Goal: Task Accomplishment & Management: Manage account settings

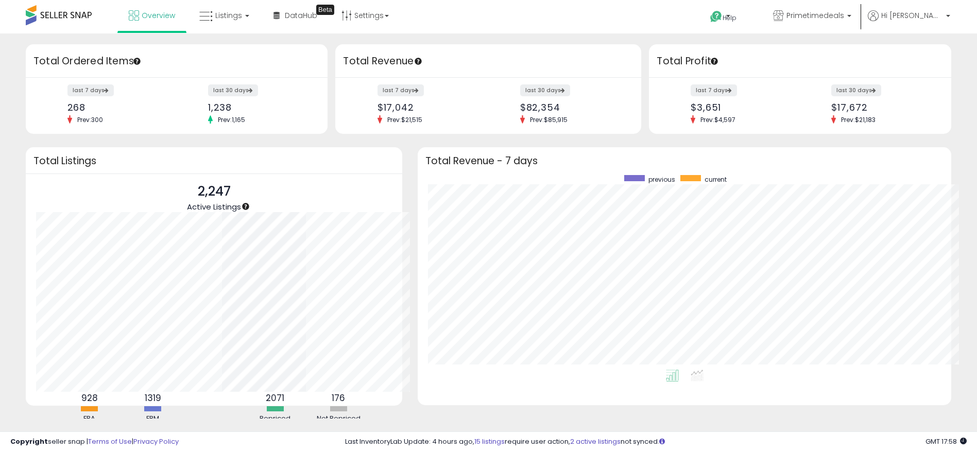
scroll to position [195, 513]
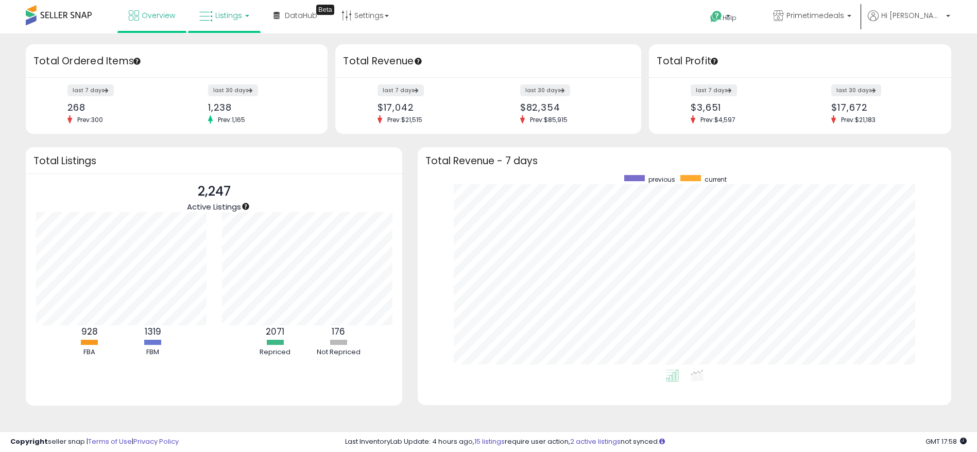
click at [230, 12] on span "Listings" at bounding box center [228, 15] width 27 height 10
click at [240, 55] on icon at bounding box center [232, 50] width 45 height 13
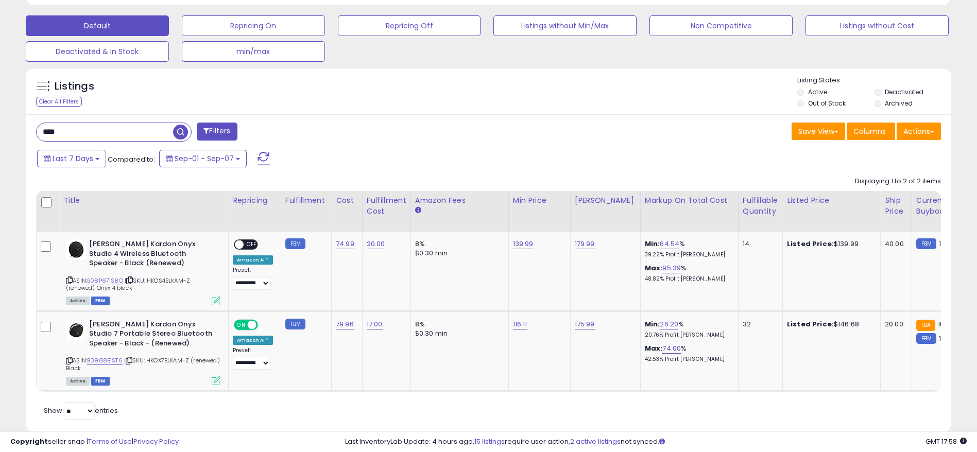
scroll to position [211, 537]
drag, startPoint x: 14, startPoint y: 134, endPoint x: 7, endPoint y: 134, distance: 7.2
click at [7, 134] on div "**********" at bounding box center [488, 90] width 967 height 711
type input "*********"
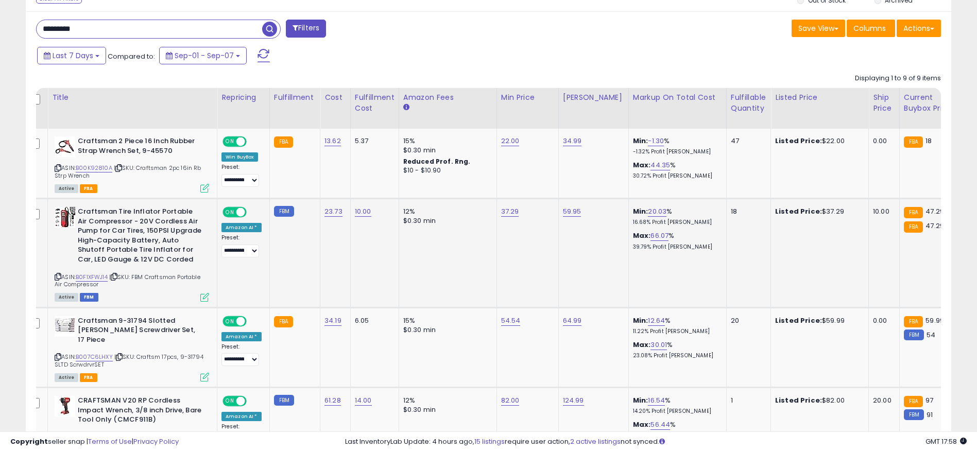
scroll to position [0, 18]
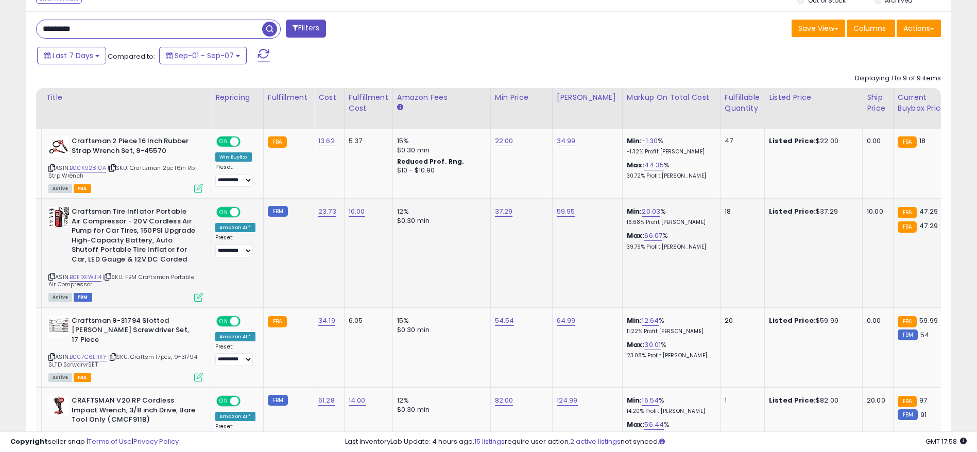
drag, startPoint x: 501, startPoint y: 255, endPoint x: 527, endPoint y: 253, distance: 26.3
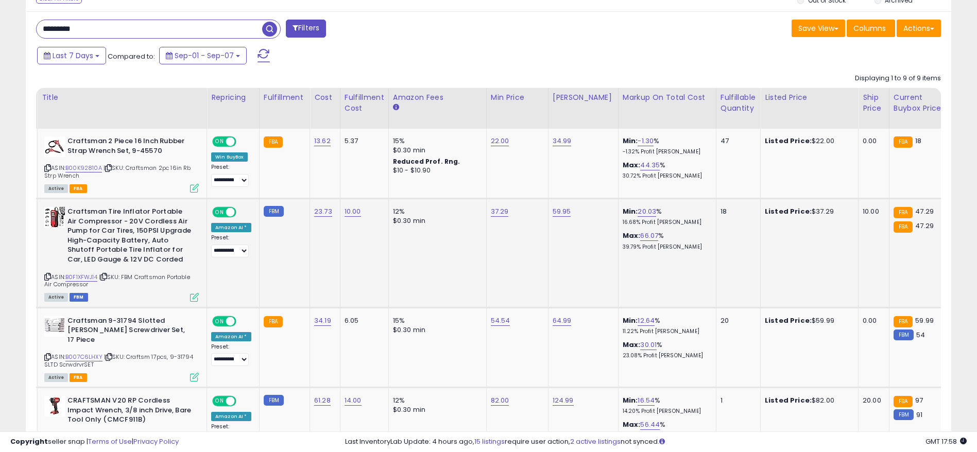
scroll to position [0, 0]
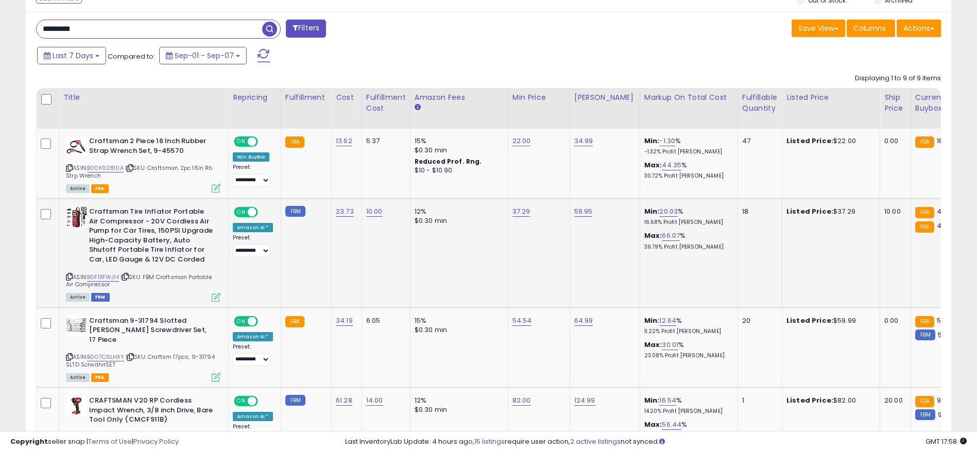
drag, startPoint x: 486, startPoint y: 260, endPoint x: 384, endPoint y: 278, distance: 104.1
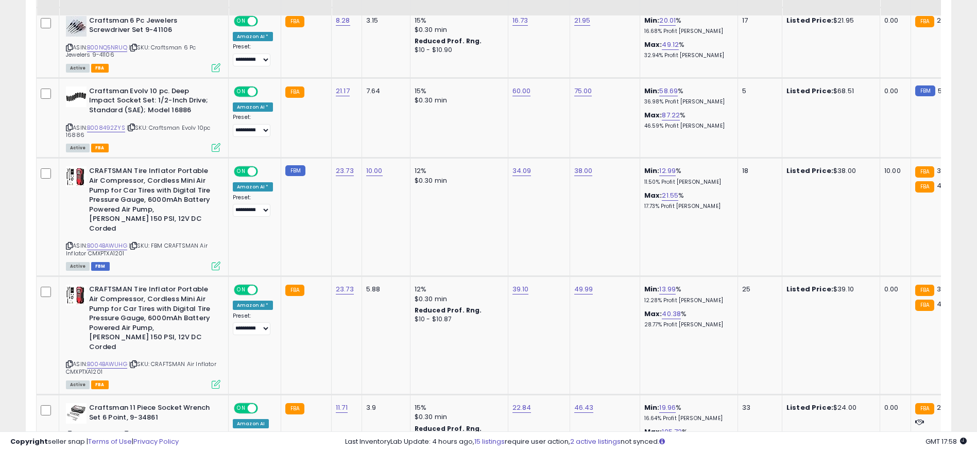
scroll to position [876, 0]
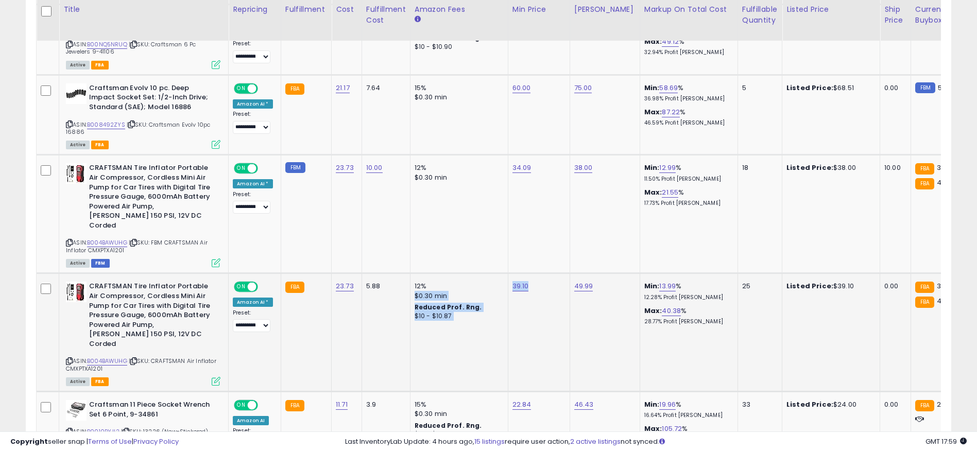
drag, startPoint x: 532, startPoint y: 269, endPoint x: 497, endPoint y: 267, distance: 35.6
click at [497, 273] on tr "**********" at bounding box center [831, 332] width 1588 height 118
drag, startPoint x: 507, startPoint y: 312, endPoint x: 561, endPoint y: 310, distance: 54.7
click at [556, 313] on td "39.10" at bounding box center [539, 332] width 62 height 118
drag, startPoint x: 561, startPoint y: 317, endPoint x: 599, endPoint y: 318, distance: 38.1
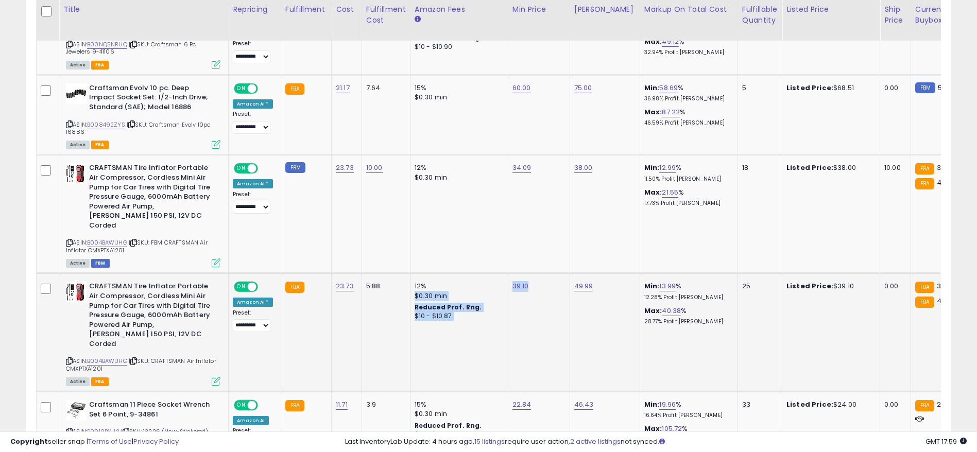
click at [537, 331] on td "39.10" at bounding box center [539, 332] width 62 height 118
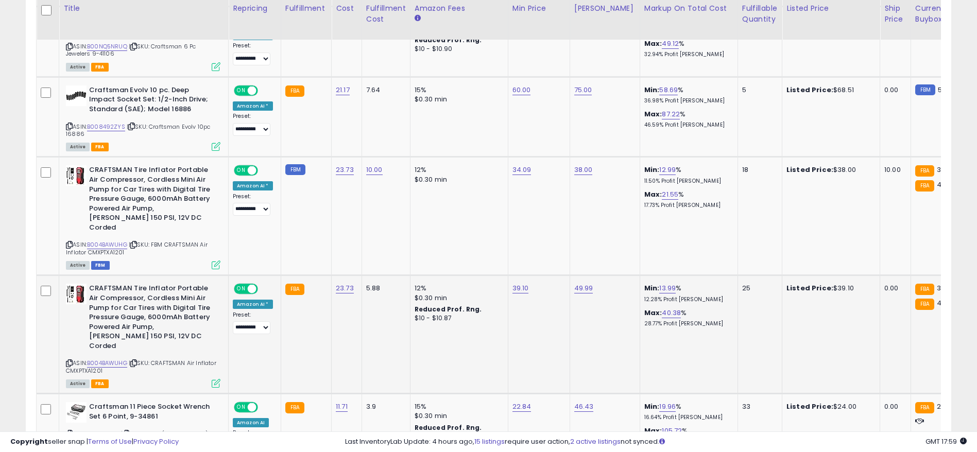
drag, startPoint x: 623, startPoint y: 327, endPoint x: 727, endPoint y: 307, distance: 106.4
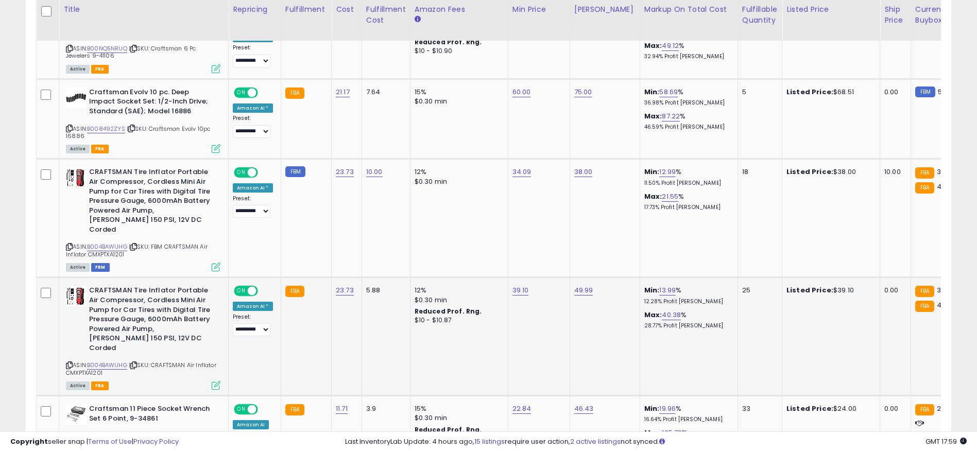
drag, startPoint x: 833, startPoint y: 314, endPoint x: 898, endPoint y: 310, distance: 65.0
click at [118, 361] on link "B004BAWUHG" at bounding box center [107, 365] width 40 height 9
click at [512, 285] on link "39.10" at bounding box center [520, 290] width 16 height 10
drag, startPoint x: 494, startPoint y: 243, endPoint x: 333, endPoint y: 243, distance: 161.7
click at [333, 243] on tbody "**********" at bounding box center [831, 64] width 1588 height 790
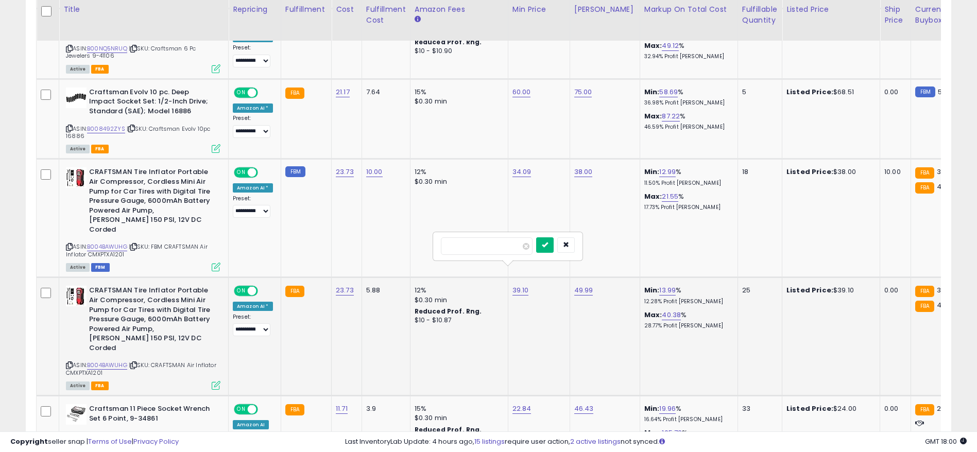
type input "****"
click at [548, 245] on icon "submit" at bounding box center [545, 245] width 6 height 6
drag, startPoint x: 479, startPoint y: 271, endPoint x: 509, endPoint y: 267, distance: 30.7
click at [512, 286] on div "38.90" at bounding box center [536, 290] width 49 height 9
click at [501, 298] on td "12% $0.30 min Reduced Prof. Rng. $10 - $10.87" at bounding box center [459, 337] width 98 height 118
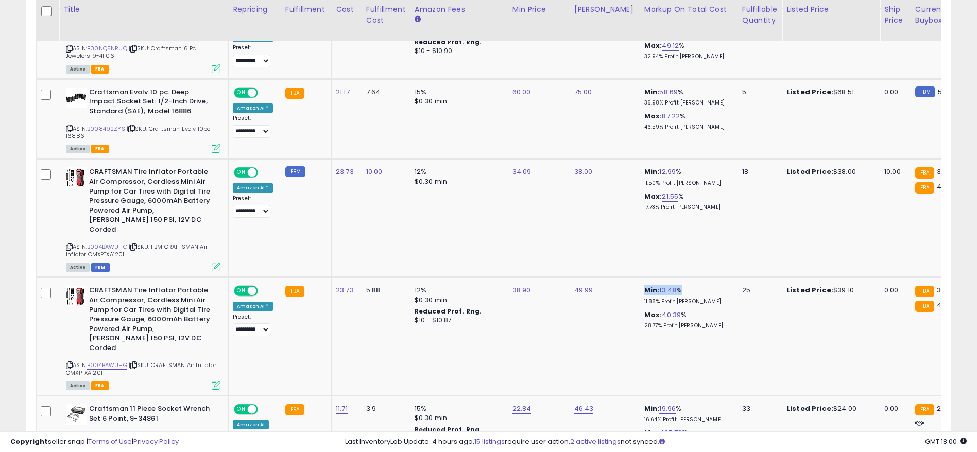
drag, startPoint x: 690, startPoint y: 270, endPoint x: 622, endPoint y: 264, distance: 67.8
click at [622, 278] on tr "**********" at bounding box center [831, 337] width 1588 height 118
click at [615, 310] on td "49.99" at bounding box center [605, 337] width 70 height 118
drag, startPoint x: 674, startPoint y: 272, endPoint x: 626, endPoint y: 269, distance: 48.0
click at [626, 278] on tr "**********" at bounding box center [831, 337] width 1588 height 118
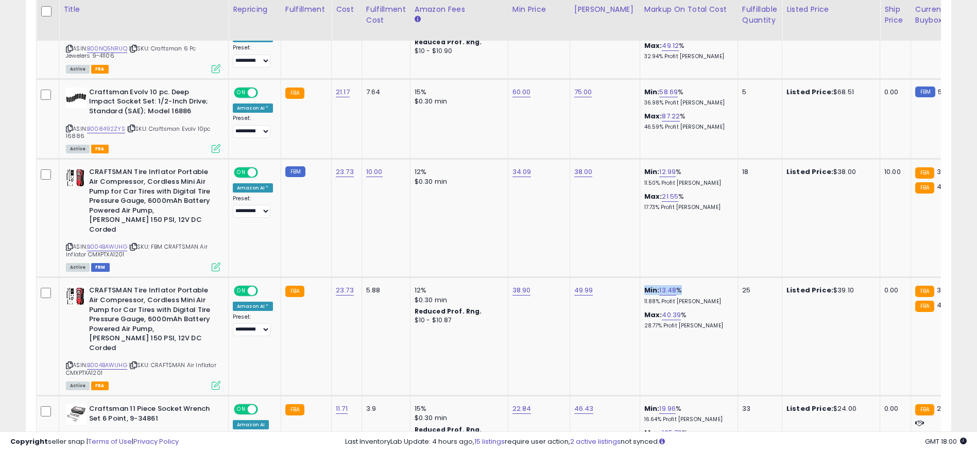
click at [626, 278] on td "49.99" at bounding box center [605, 337] width 70 height 118
drag, startPoint x: 550, startPoint y: 269, endPoint x: 504, endPoint y: 268, distance: 45.3
click at [508, 278] on td "38.90" at bounding box center [539, 337] width 62 height 118
click at [508, 297] on td "38.90" at bounding box center [539, 337] width 62 height 118
drag, startPoint x: 624, startPoint y: 282, endPoint x: 673, endPoint y: 280, distance: 49.5
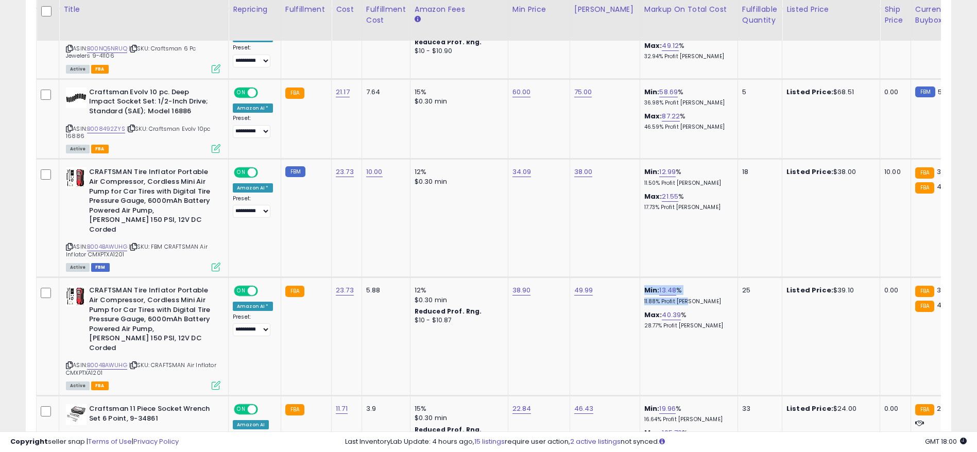
click at [673, 280] on tr "**********" at bounding box center [831, 337] width 1588 height 118
drag, startPoint x: 692, startPoint y: 281, endPoint x: 629, endPoint y: 286, distance: 62.5
click at [640, 286] on td "Min: 13.48 % 11.88% Profit [PERSON_NAME]: 40.39 % 28.77% Profit [PERSON_NAME]" at bounding box center [689, 337] width 98 height 118
click at [644, 298] on p "11.88% Profit [PERSON_NAME]" at bounding box center [686, 301] width 85 height 7
drag, startPoint x: 538, startPoint y: 273, endPoint x: 504, endPoint y: 288, distance: 37.4
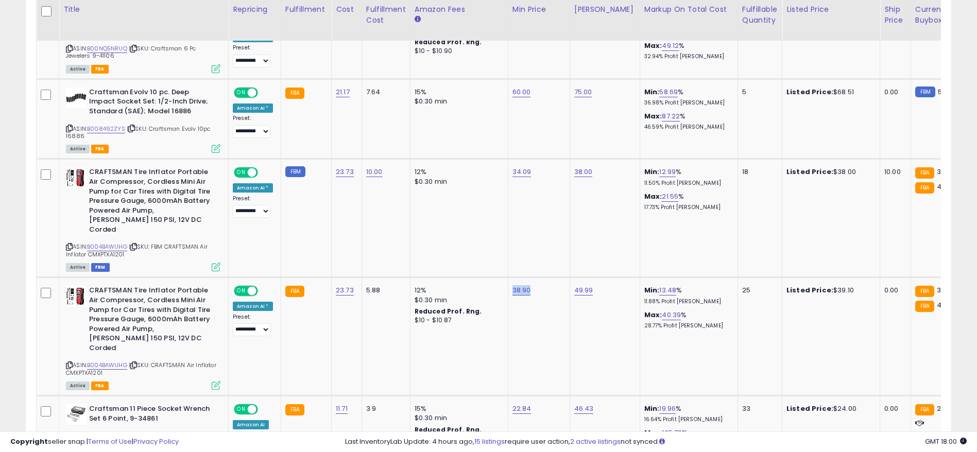
click at [508, 281] on td "38.90" at bounding box center [539, 337] width 62 height 118
click at [508, 308] on td "38.90" at bounding box center [539, 337] width 62 height 118
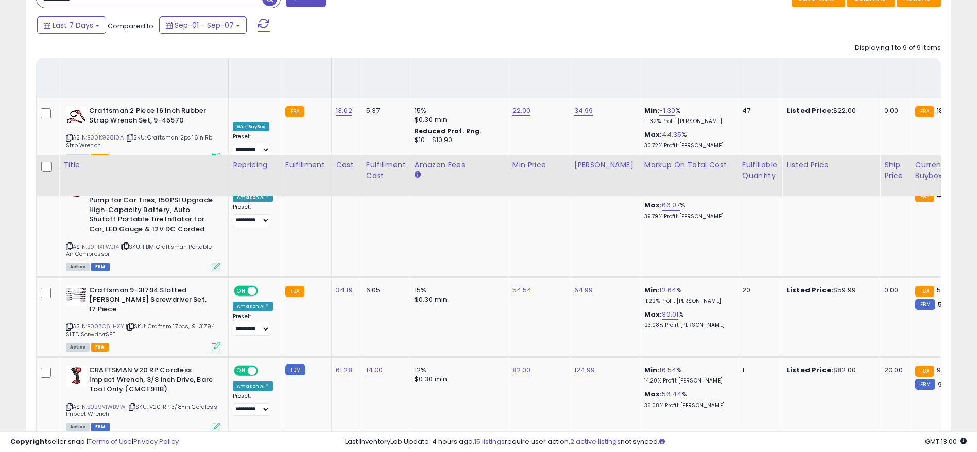
scroll to position [408, 0]
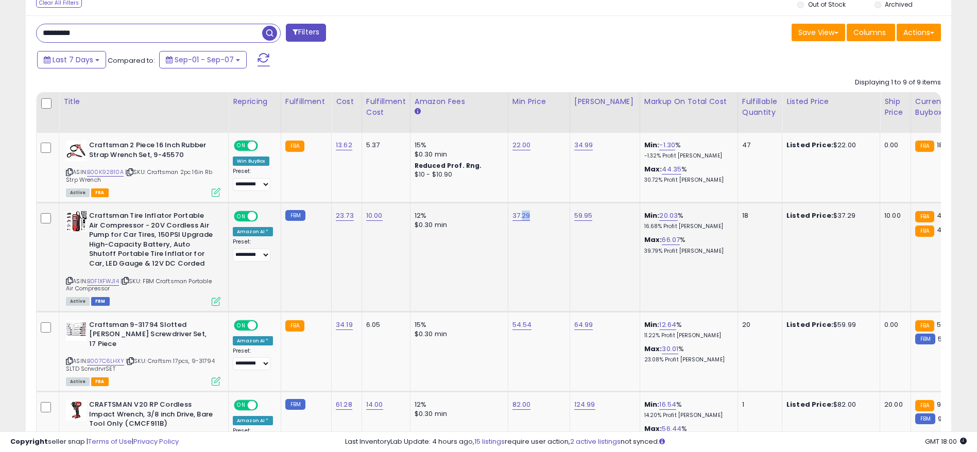
drag, startPoint x: 553, startPoint y: 216, endPoint x: 517, endPoint y: 218, distance: 35.6
click at [517, 218] on div "37.29" at bounding box center [536, 215] width 49 height 9
click at [114, 279] on link "B0F1XFWJ14" at bounding box center [103, 281] width 32 height 9
click at [528, 223] on td "37.29" at bounding box center [539, 257] width 62 height 109
drag, startPoint x: 535, startPoint y: 211, endPoint x: 644, endPoint y: 221, distance: 109.6
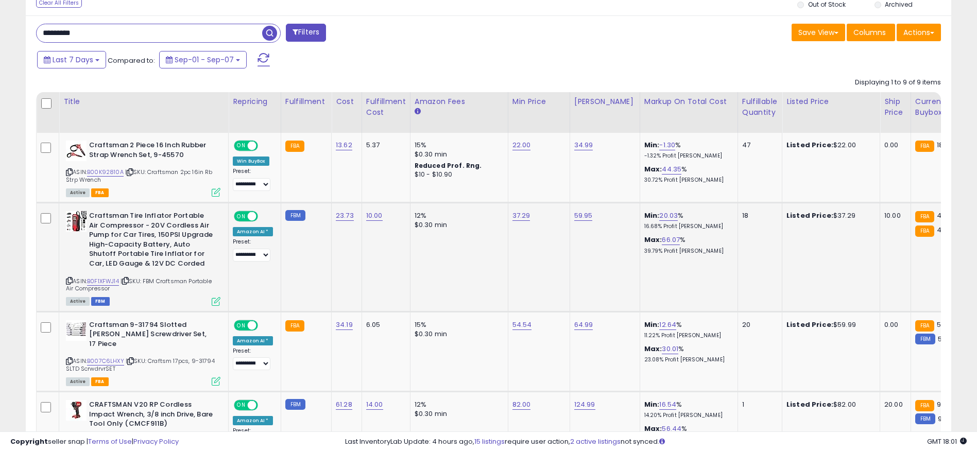
click at [523, 230] on td "37.29" at bounding box center [539, 257] width 62 height 109
drag, startPoint x: 656, startPoint y: 216, endPoint x: 562, endPoint y: 206, distance: 94.8
click at [659, 216] on link "20.03" at bounding box center [668, 216] width 19 height 10
drag, startPoint x: 611, startPoint y: 188, endPoint x: 533, endPoint y: 188, distance: 78.3
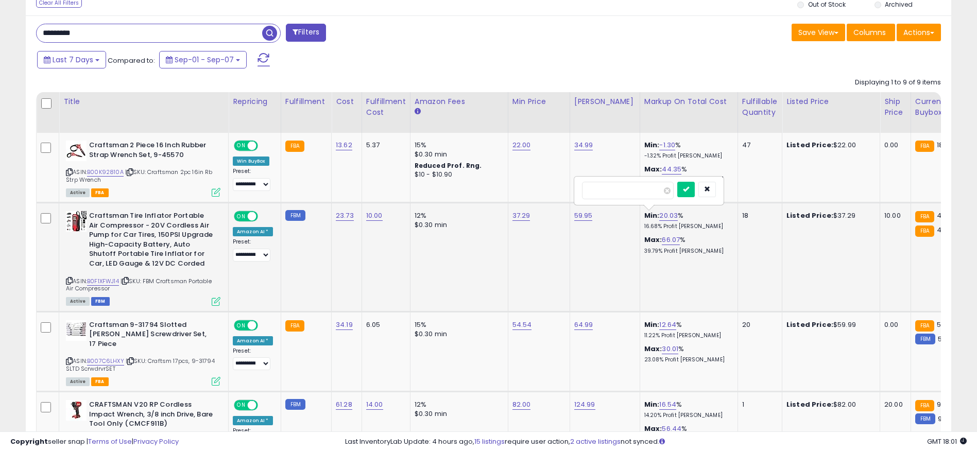
click at [69, 281] on icon at bounding box center [69, 281] width 7 height 6
click at [71, 283] on icon at bounding box center [69, 281] width 7 height 6
click at [71, 280] on icon at bounding box center [69, 281] width 7 height 6
drag, startPoint x: 382, startPoint y: 213, endPoint x: 353, endPoint y: 218, distance: 28.7
click at [353, 218] on tr "**********" at bounding box center [831, 257] width 1588 height 109
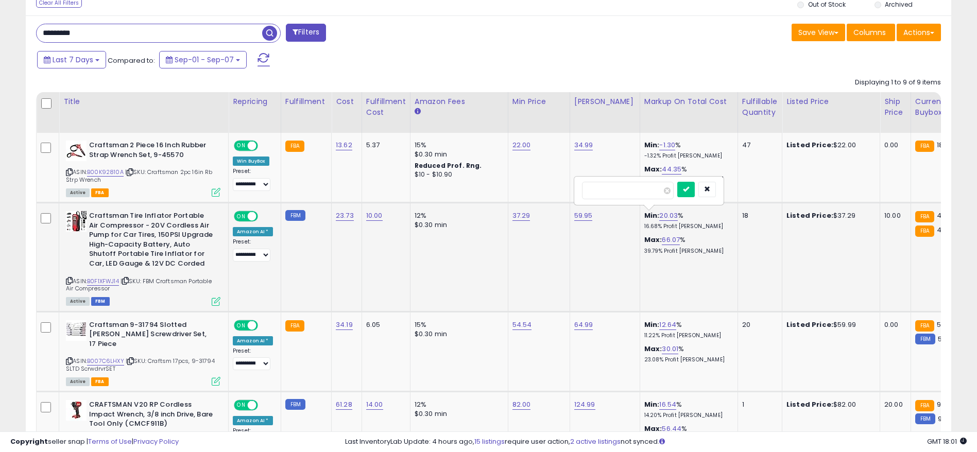
click at [71, 282] on icon at bounding box center [69, 281] width 7 height 6
click at [373, 216] on link "10.00" at bounding box center [374, 216] width 16 height 10
drag, startPoint x: 340, startPoint y: 190, endPoint x: 232, endPoint y: 190, distance: 107.6
type input "****"
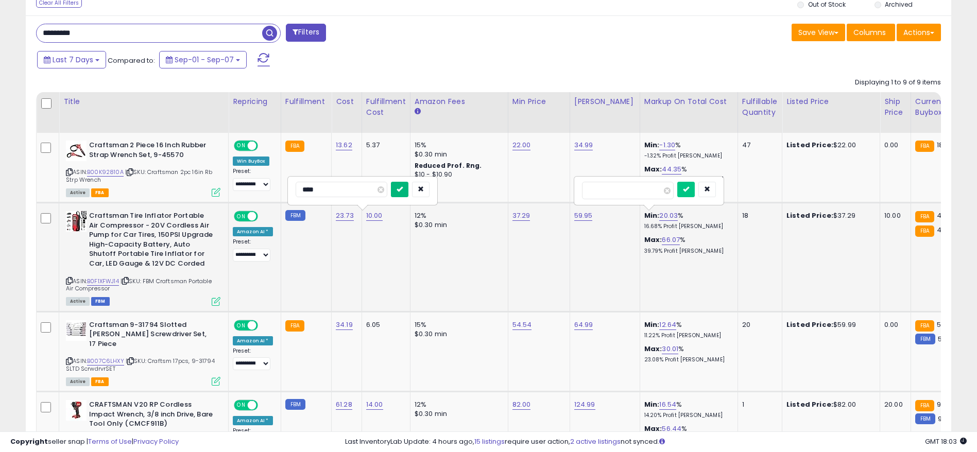
click at [408, 184] on button "submit" at bounding box center [400, 189] width 18 height 15
drag, startPoint x: 665, startPoint y: 215, endPoint x: 648, endPoint y: 213, distance: 17.6
click at [648, 213] on div "Min: 24.76 % 19.85% Profit [PERSON_NAME]" at bounding box center [686, 220] width 85 height 19
click at [659, 216] on link "24.76" at bounding box center [668, 216] width 19 height 10
drag, startPoint x: 646, startPoint y: 190, endPoint x: 438, endPoint y: 187, distance: 208.6
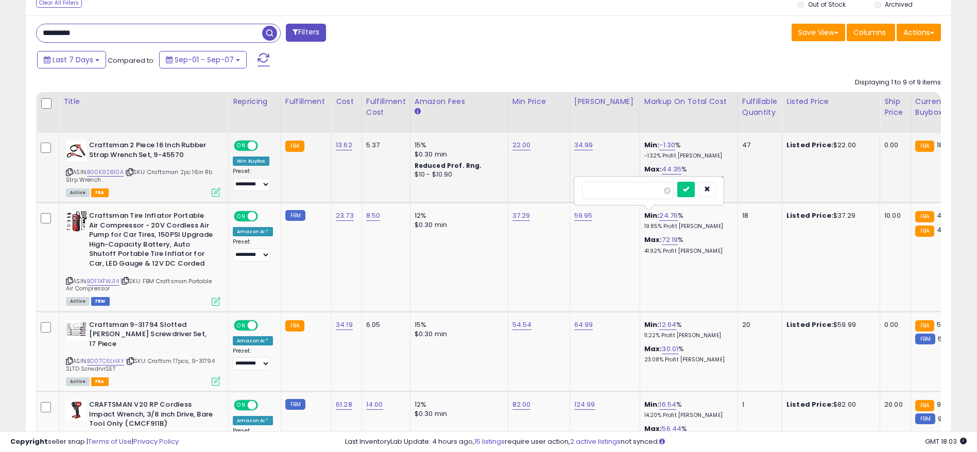
type input "**"
click at [689, 188] on icon "submit" at bounding box center [686, 189] width 6 height 6
drag, startPoint x: 526, startPoint y: 208, endPoint x: 501, endPoint y: 211, distance: 25.4
click at [501, 211] on tr "**********" at bounding box center [831, 257] width 1588 height 109
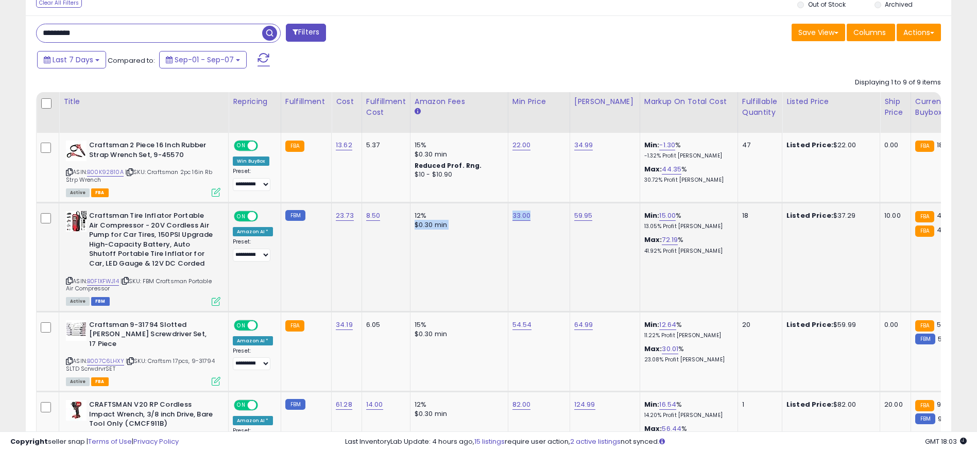
click at [509, 244] on td "33.00" at bounding box center [539, 257] width 62 height 109
click at [116, 282] on link "B0F1XFWJ14" at bounding box center [103, 281] width 32 height 9
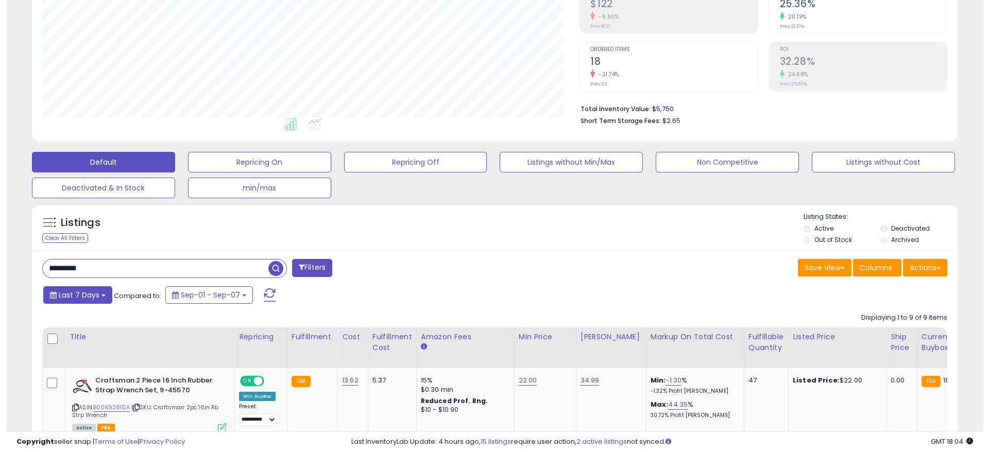
scroll to position [176, 0]
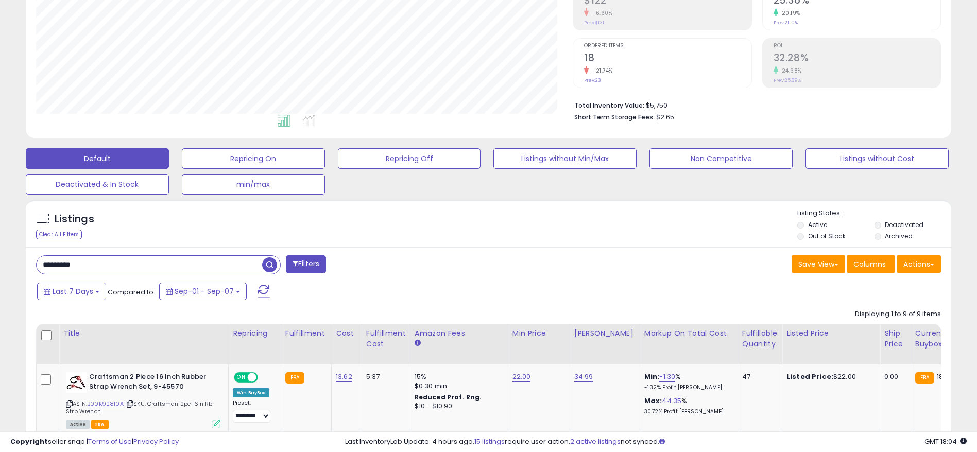
click at [28, 267] on div "********* Filters" at bounding box center [258, 265] width 460 height 21
click at [264, 262] on span "button" at bounding box center [269, 265] width 15 height 15
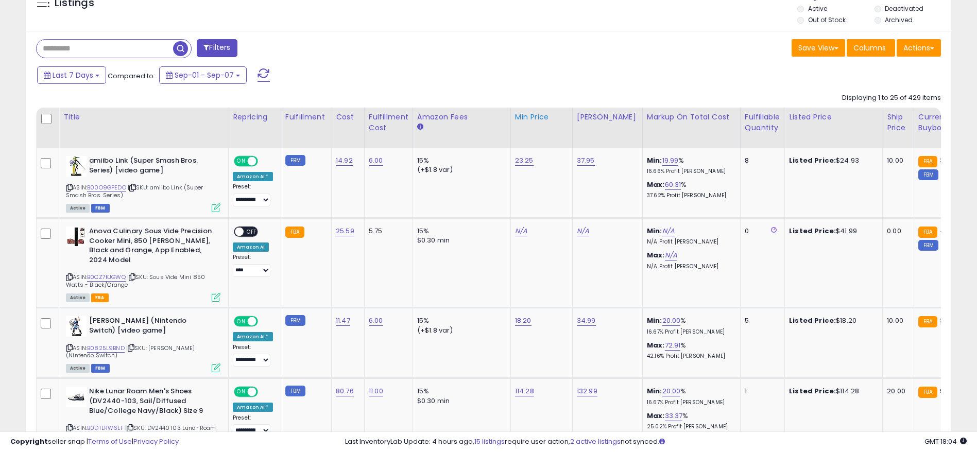
scroll to position [331, 0]
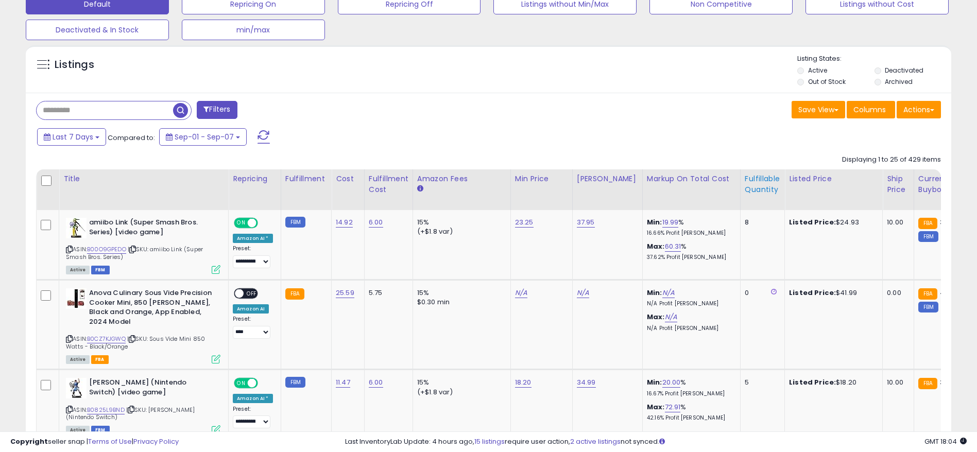
click at [745, 179] on div "Fulfillable Quantity" at bounding box center [763, 185] width 36 height 22
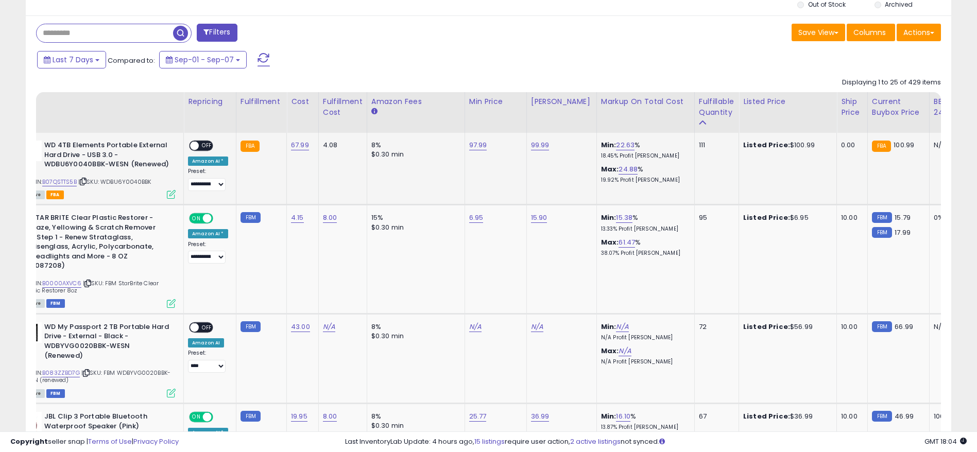
scroll to position [0, 147]
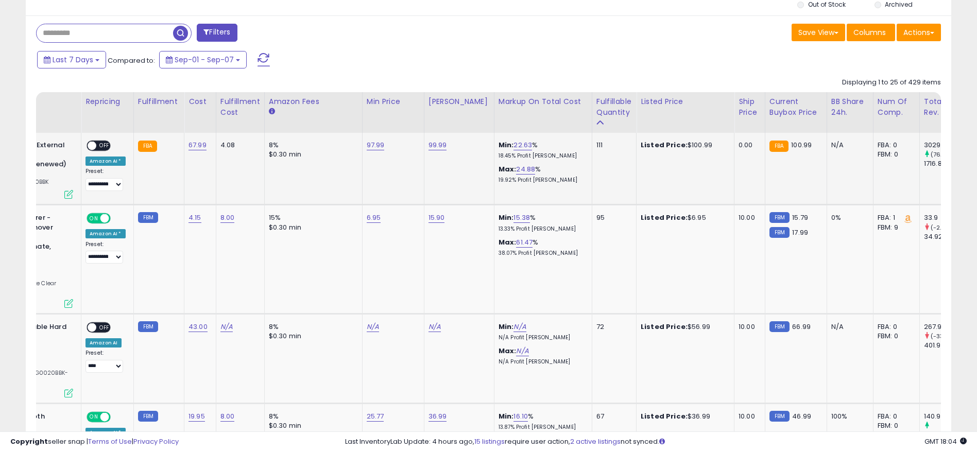
drag, startPoint x: 349, startPoint y: 189, endPoint x: 429, endPoint y: 185, distance: 79.4
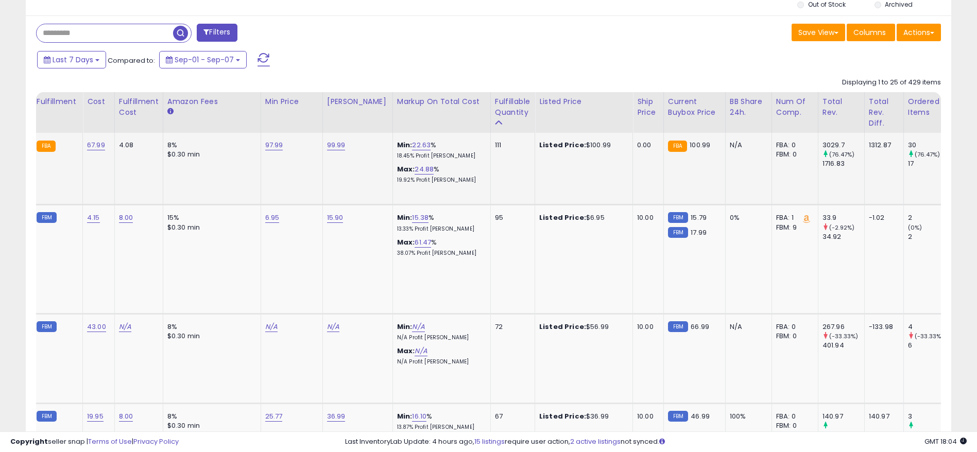
scroll to position [0, 0]
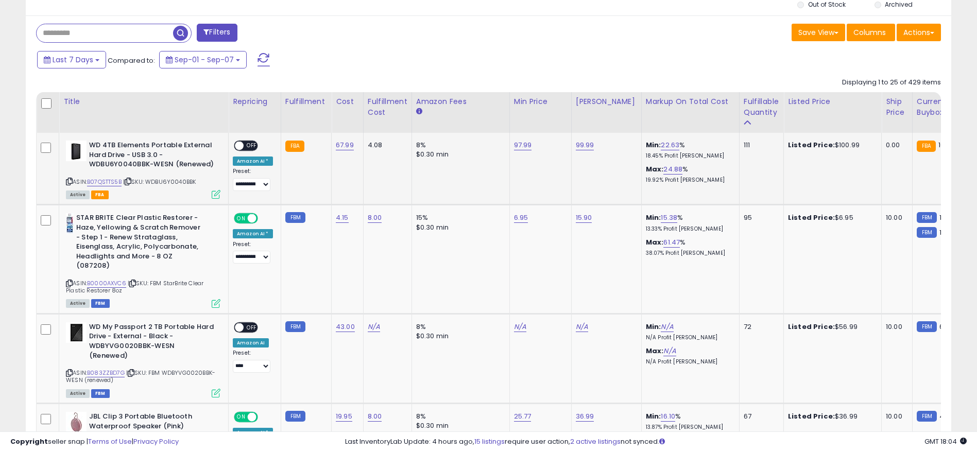
drag, startPoint x: 597, startPoint y: 191, endPoint x: 364, endPoint y: 198, distance: 233.4
click at [106, 181] on link "B07QSTTS5B" at bounding box center [104, 182] width 35 height 9
click at [71, 181] on icon at bounding box center [69, 182] width 7 height 6
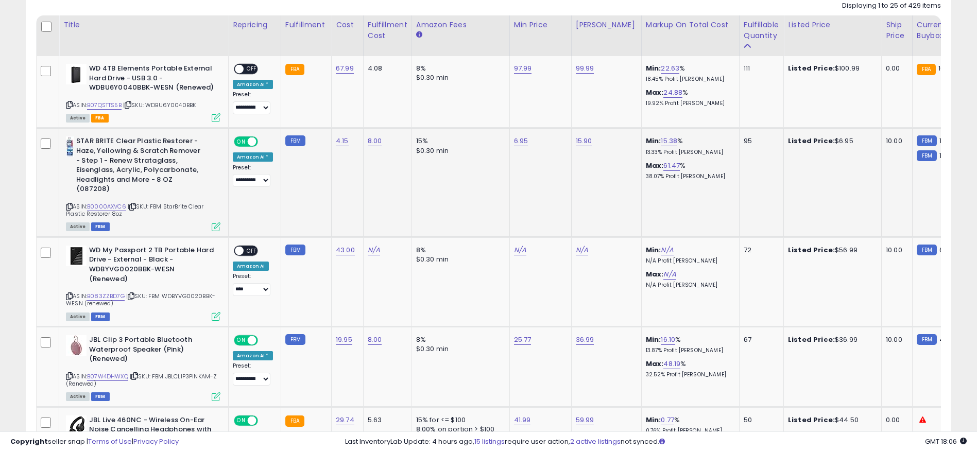
scroll to position [485, 0]
drag, startPoint x: 752, startPoint y: 134, endPoint x: 644, endPoint y: 149, distance: 109.1
click at [720, 141] on tr "**********" at bounding box center [834, 182] width 1594 height 109
click at [522, 166] on td "6.95" at bounding box center [540, 182] width 62 height 109
click at [107, 210] on span "| SKU: FBM StarBrite Clear Plastic Restorer 8oz" at bounding box center [135, 209] width 138 height 15
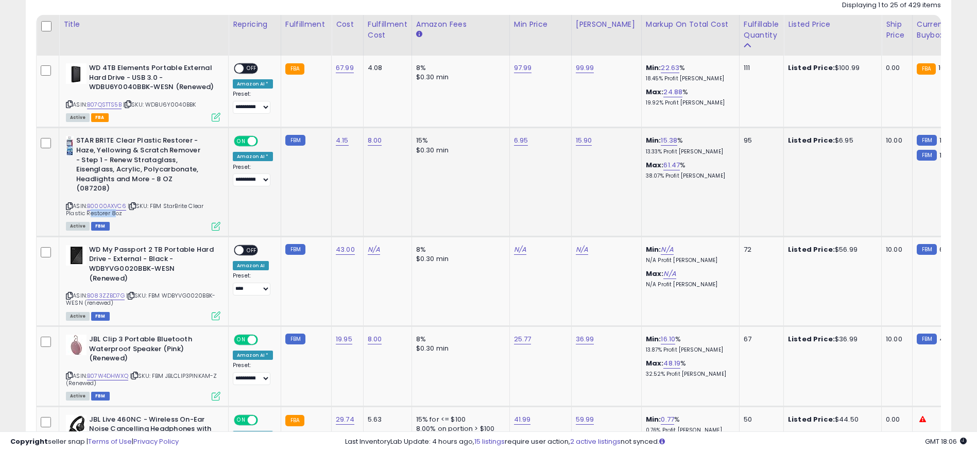
click at [108, 210] on span "| SKU: FBM StarBrite Clear Plastic Restorer 8oz" at bounding box center [135, 209] width 138 height 15
click at [112, 204] on link "B0000AXVC6" at bounding box center [106, 206] width 39 height 9
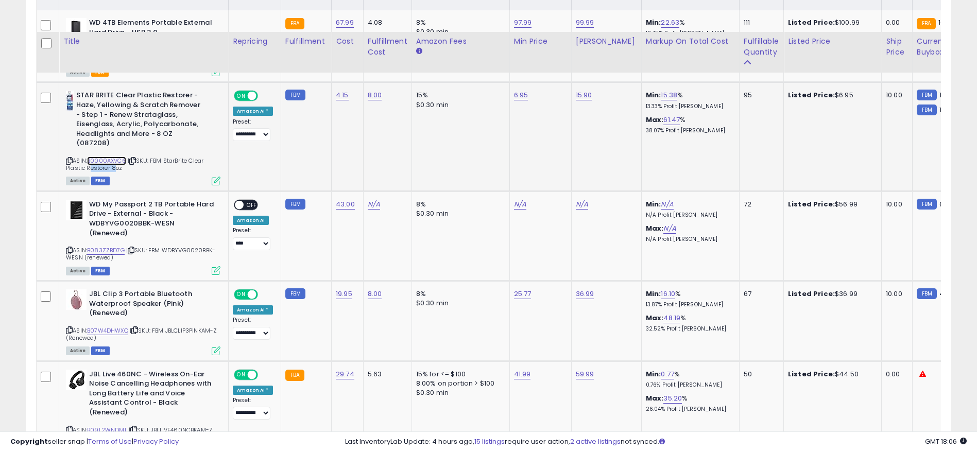
scroll to position [562, 0]
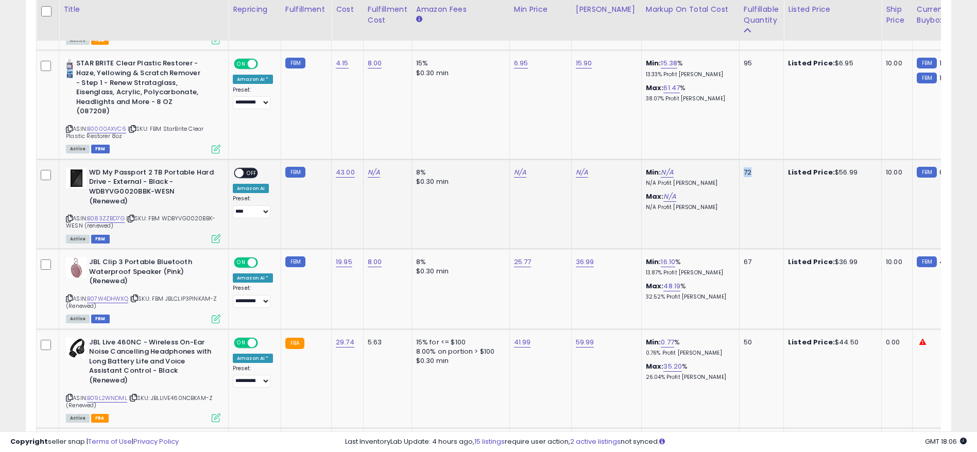
drag, startPoint x: 761, startPoint y: 178, endPoint x: 728, endPoint y: 162, distance: 36.9
click at [739, 162] on td "72" at bounding box center [761, 204] width 44 height 90
click at [112, 214] on link "B083ZZBD7G" at bounding box center [106, 218] width 38 height 9
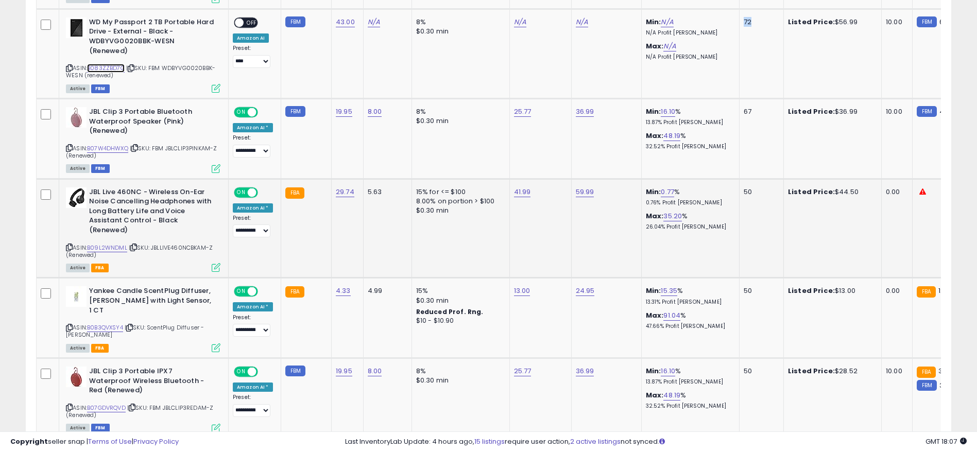
scroll to position [717, 0]
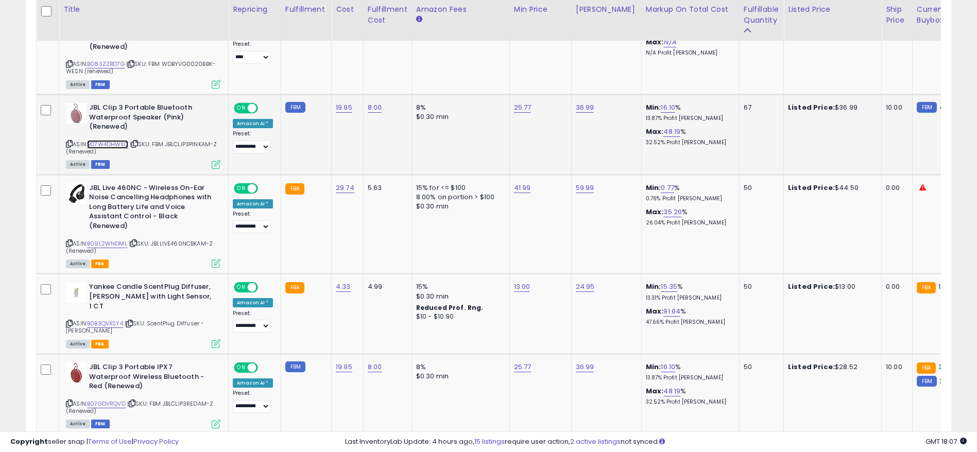
click at [106, 140] on link "B07W4DHWXQ" at bounding box center [107, 144] width 41 height 9
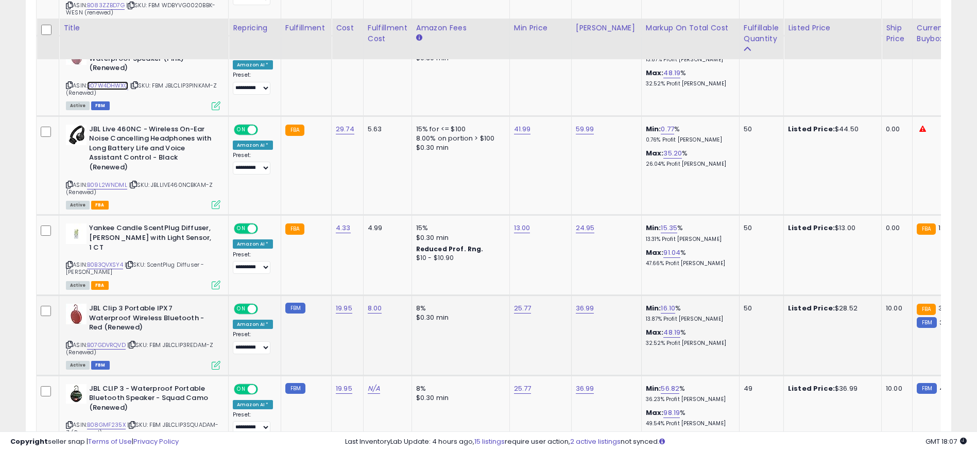
scroll to position [794, 0]
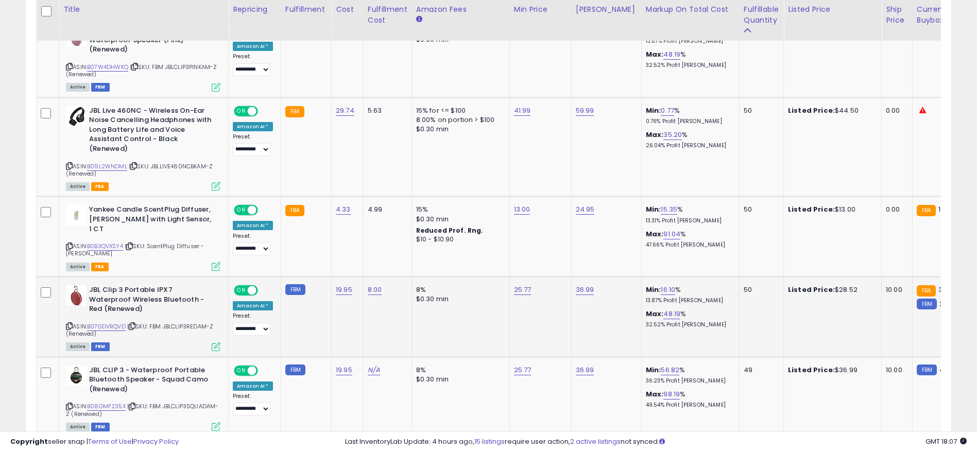
click at [68, 323] on icon at bounding box center [69, 326] width 7 height 6
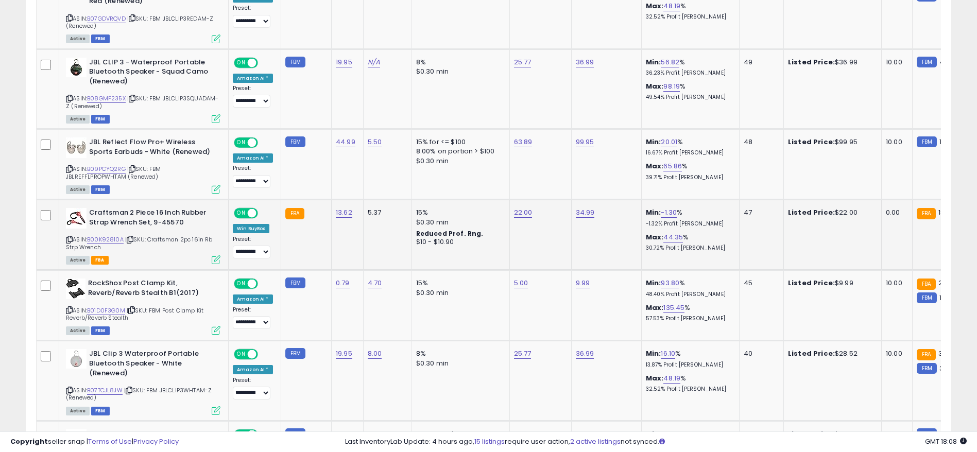
scroll to position [1103, 0]
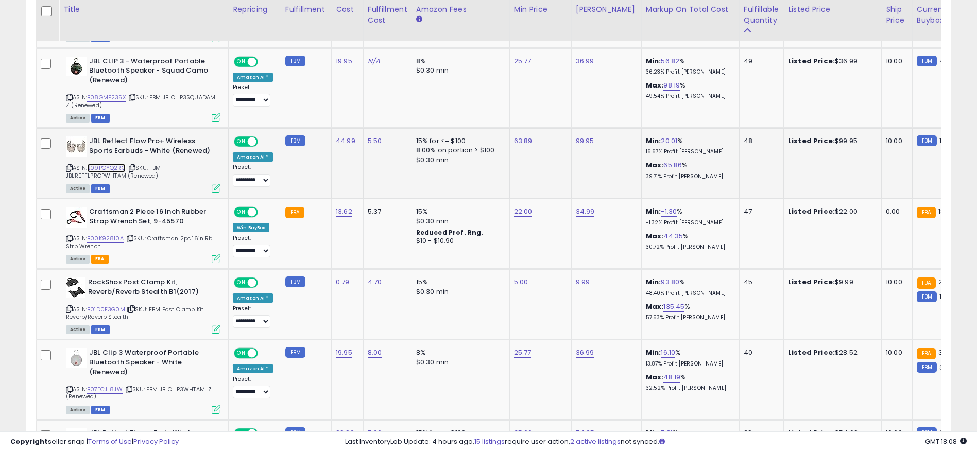
click at [108, 164] on link "B09PCYQ2RG" at bounding box center [106, 168] width 39 height 9
click at [66, 165] on icon at bounding box center [69, 168] width 7 height 6
click at [67, 165] on icon at bounding box center [69, 168] width 7 height 6
click at [71, 165] on icon at bounding box center [69, 168] width 7 height 6
click at [66, 165] on icon at bounding box center [69, 168] width 7 height 6
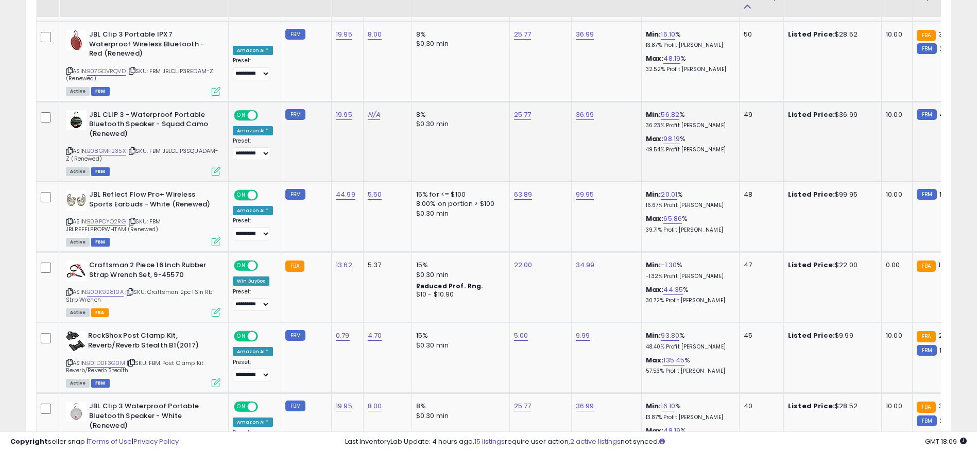
scroll to position [1026, 0]
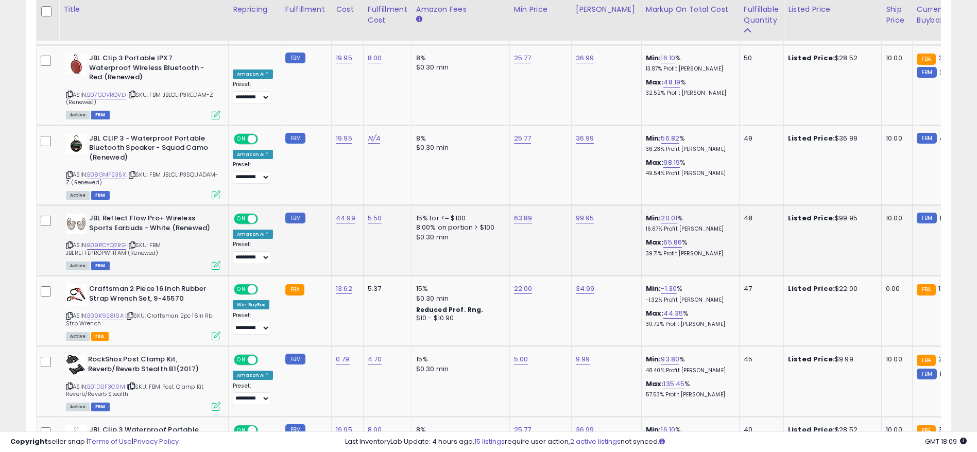
drag, startPoint x: 759, startPoint y: 204, endPoint x: 656, endPoint y: 211, distance: 103.2
click at [709, 206] on tr "**********" at bounding box center [834, 241] width 1594 height 71
click at [69, 241] on span "| SKU: FBM JBLREFFLPROPWHTAM (Renewed)" at bounding box center [113, 248] width 95 height 15
click at [67, 243] on icon at bounding box center [69, 246] width 7 height 6
click at [69, 243] on icon at bounding box center [69, 246] width 7 height 6
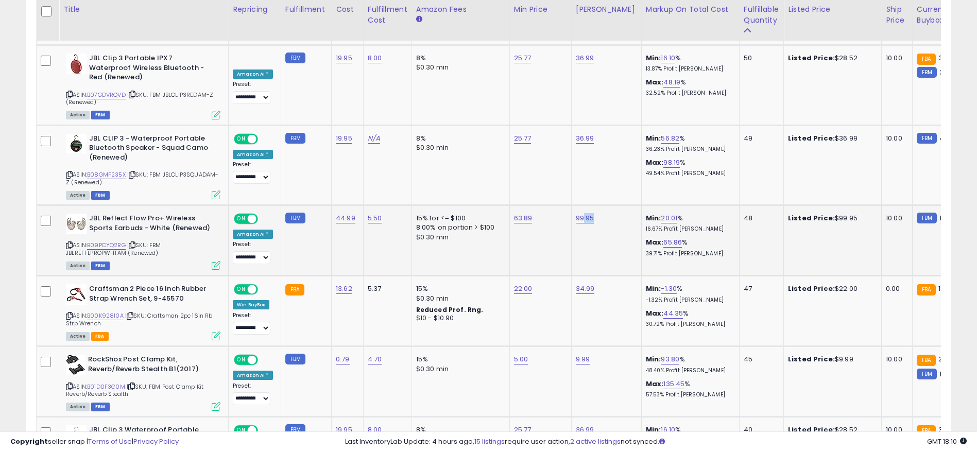
drag, startPoint x: 605, startPoint y: 199, endPoint x: 577, endPoint y: 199, distance: 27.8
click at [577, 214] on div "99.95" at bounding box center [605, 218] width 58 height 9
drag, startPoint x: 688, startPoint y: 229, endPoint x: 632, endPoint y: 231, distance: 56.2
click at [641, 231] on td "Min: 20.01 % 16.67% Profit [PERSON_NAME]: 65.86 % 39.71% Profit [PERSON_NAME]" at bounding box center [690, 241] width 98 height 71
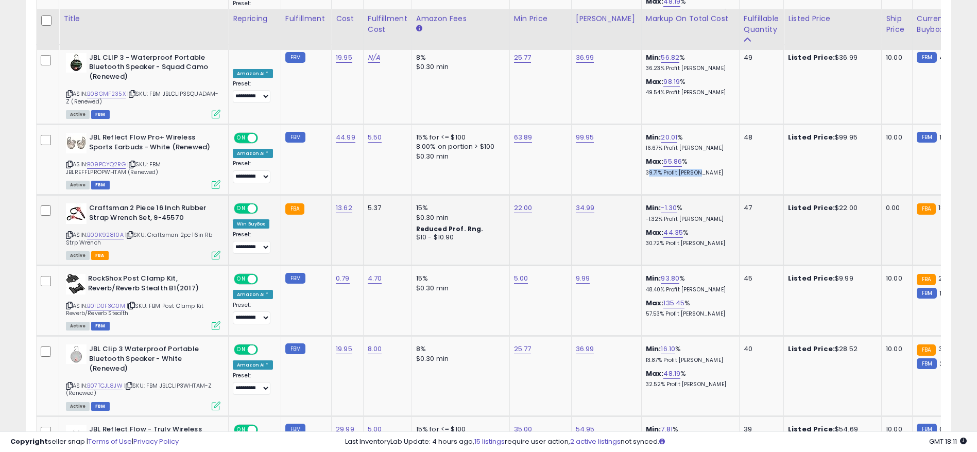
scroll to position [1103, 0]
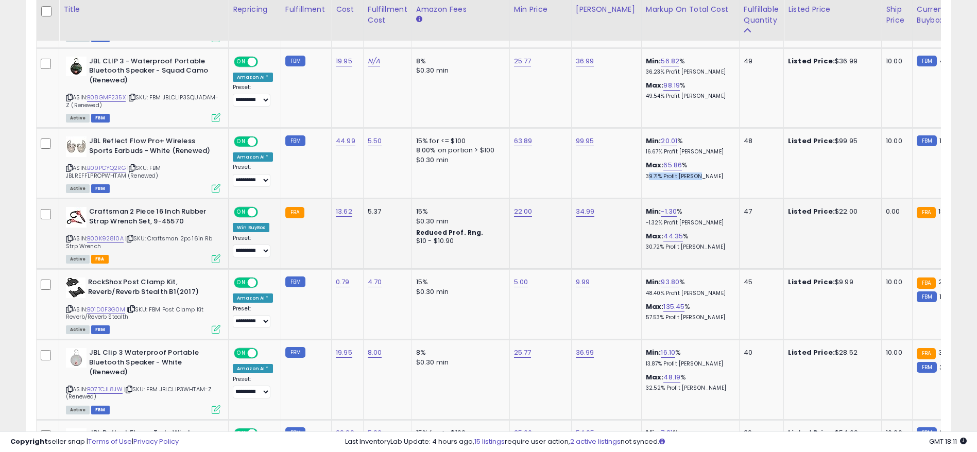
drag, startPoint x: 757, startPoint y: 193, endPoint x: 721, endPoint y: 189, distance: 36.2
click at [721, 199] on tr "**********" at bounding box center [834, 234] width 1594 height 71
click at [618, 232] on td "34.99" at bounding box center [606, 234] width 70 height 71
drag, startPoint x: 754, startPoint y: 193, endPoint x: 690, endPoint y: 192, distance: 64.4
click at [722, 199] on tr "**********" at bounding box center [834, 234] width 1594 height 71
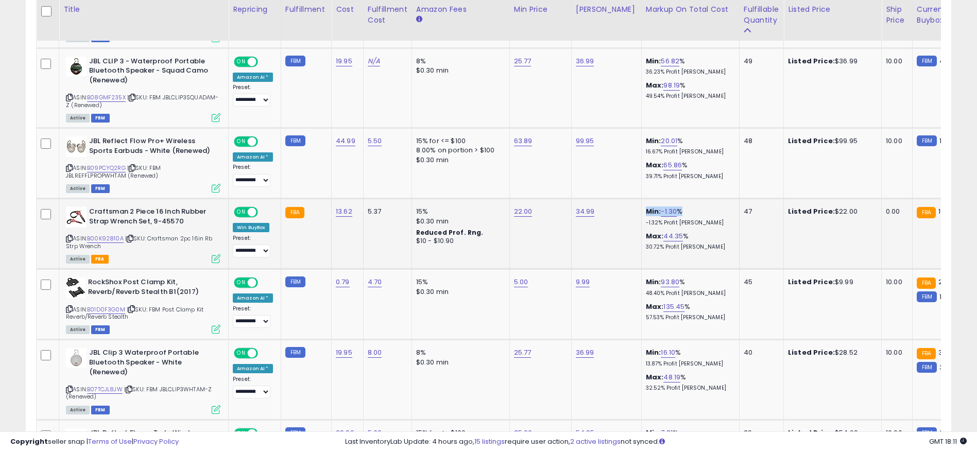
drag, startPoint x: 621, startPoint y: 196, endPoint x: 687, endPoint y: 197, distance: 65.9
click at [687, 199] on tr "**********" at bounding box center [834, 234] width 1594 height 71
click at [104, 234] on link "B00K92810A" at bounding box center [105, 238] width 37 height 9
drag, startPoint x: 519, startPoint y: 189, endPoint x: 499, endPoint y: 179, distance: 22.8
click at [519, 207] on link "22.00" at bounding box center [523, 212] width 19 height 10
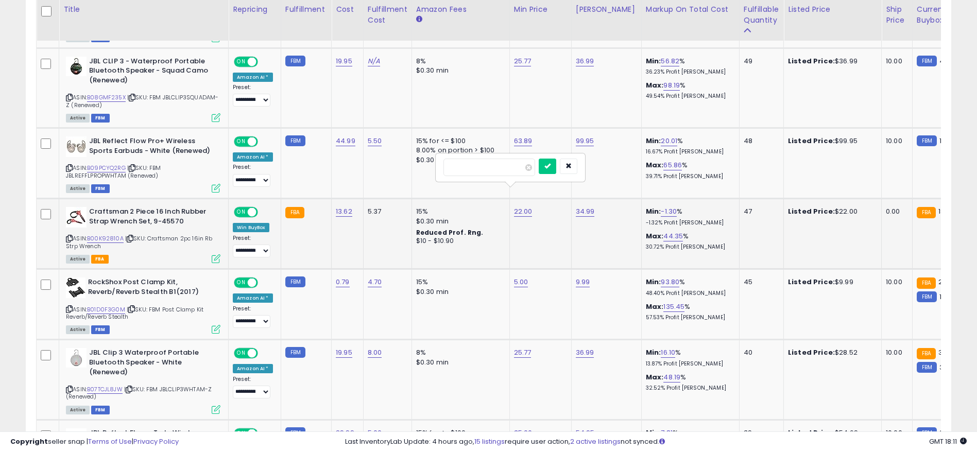
drag, startPoint x: 508, startPoint y: 169, endPoint x: 446, endPoint y: 172, distance: 62.4
click at [457, 172] on input "*****" at bounding box center [489, 168] width 92 height 18
click at [503, 162] on input "*****" at bounding box center [489, 168] width 92 height 18
drag, startPoint x: 498, startPoint y: 164, endPoint x: 409, endPoint y: 175, distance: 89.8
click at [437, 169] on div "*****" at bounding box center [510, 167] width 148 height 27
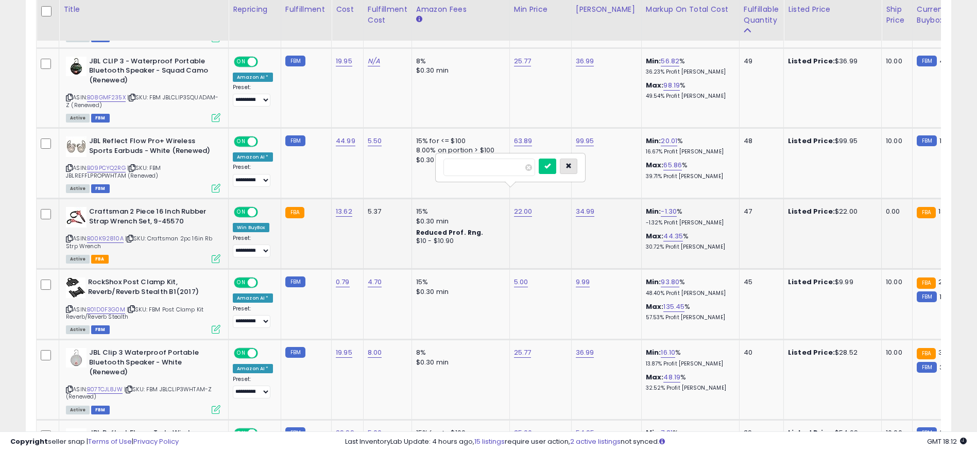
click at [577, 169] on button "button" at bounding box center [569, 166] width 18 height 15
click at [581, 207] on link "34.99" at bounding box center [585, 212] width 19 height 10
drag, startPoint x: 568, startPoint y: 168, endPoint x: 363, endPoint y: 178, distance: 205.2
click at [378, 177] on tbody "**********" at bounding box center [834, 456] width 1594 height 2036
type input "*****"
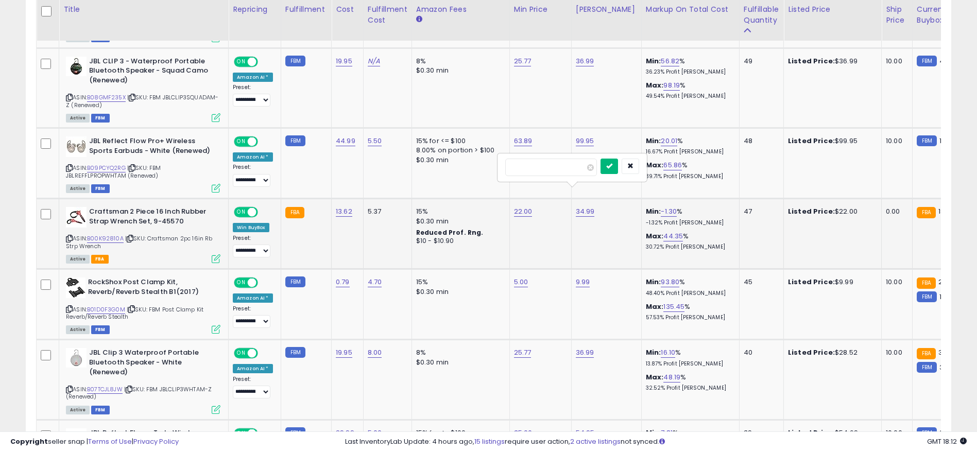
click at [612, 166] on icon "submit" at bounding box center [609, 166] width 6 height 6
click at [583, 207] on link "27.99" at bounding box center [585, 212] width 18 height 10
drag, startPoint x: 601, startPoint y: 225, endPoint x: 587, endPoint y: 208, distance: 22.0
click at [601, 225] on td "27.99 *****" at bounding box center [606, 234] width 70 height 71
click at [426, 161] on tbody "**********" at bounding box center [834, 456] width 1594 height 2036
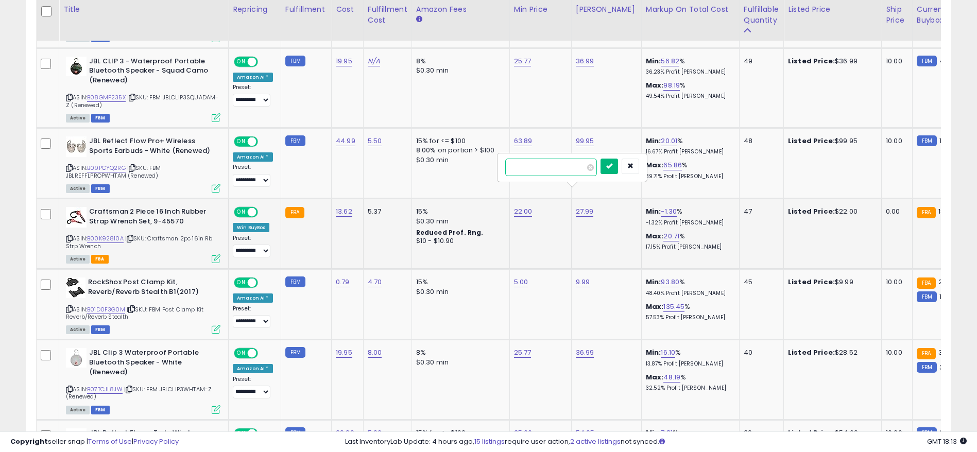
type input "*****"
click at [612, 168] on icon "submit" at bounding box center [609, 166] width 6 height 6
drag, startPoint x: 601, startPoint y: 194, endPoint x: 566, endPoint y: 194, distance: 35.0
click at [566, 199] on tr "**********" at bounding box center [834, 234] width 1594 height 71
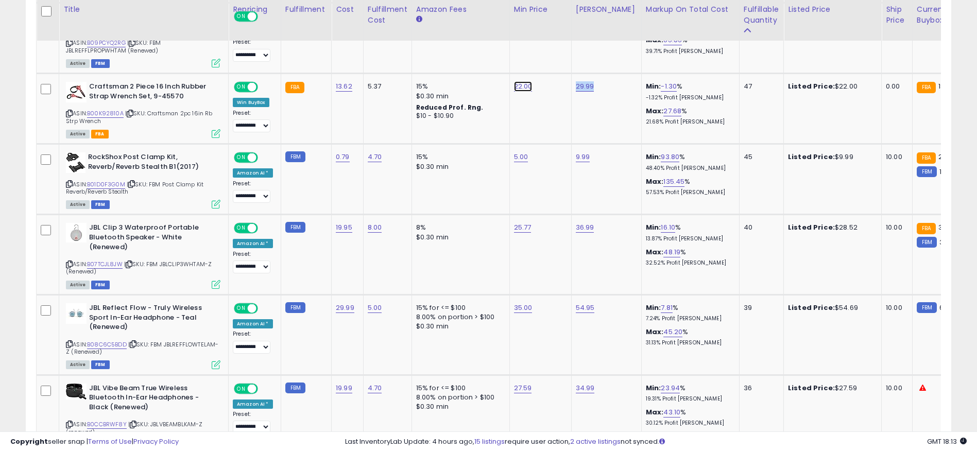
scroll to position [1258, 0]
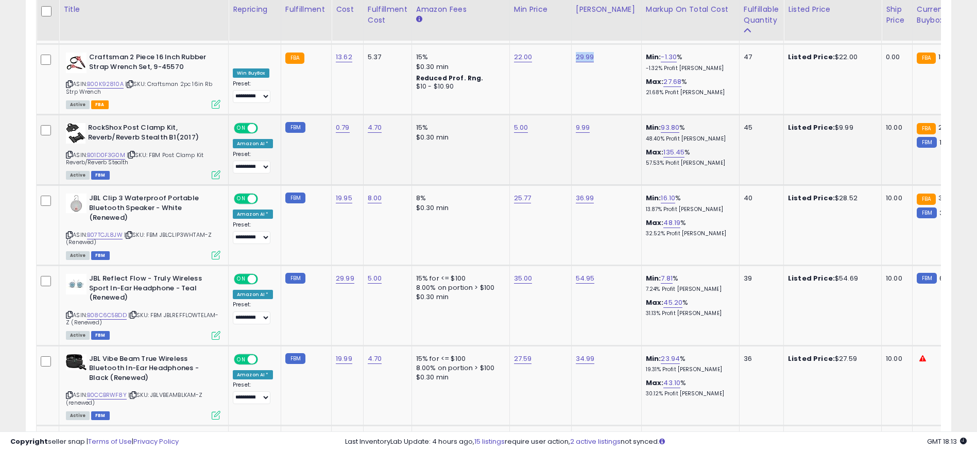
click at [725, 115] on tr "**********" at bounding box center [834, 150] width 1594 height 71
click at [460, 149] on td "15% $0.30 min" at bounding box center [461, 150] width 98 height 71
drag, startPoint x: 330, startPoint y: 105, endPoint x: 379, endPoint y: 110, distance: 49.7
click at [379, 115] on tr "**********" at bounding box center [834, 150] width 1594 height 71
click at [464, 146] on td "15% $0.30 min" at bounding box center [461, 150] width 98 height 71
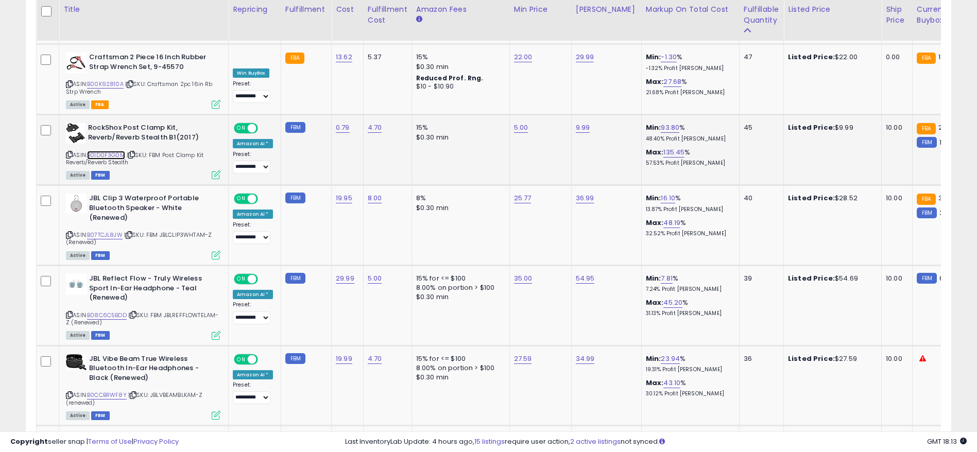
click at [112, 151] on link "B01D0F3G0M" at bounding box center [106, 155] width 38 height 9
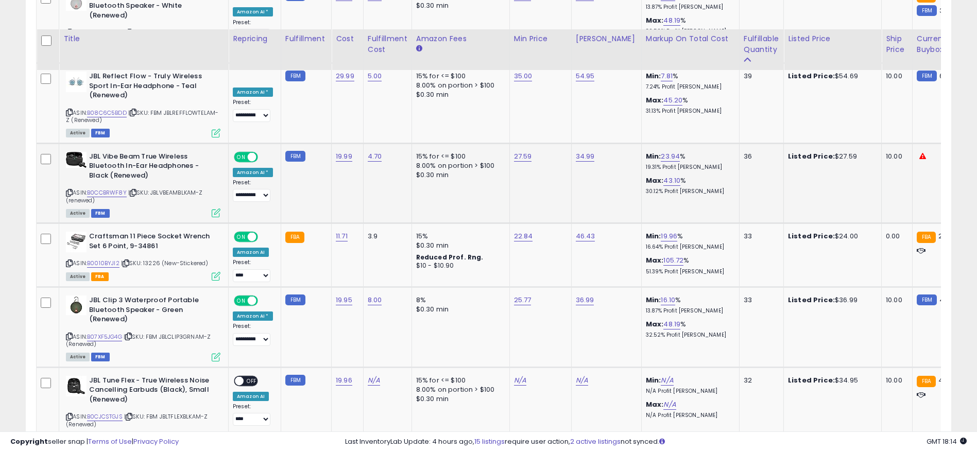
scroll to position [1490, 0]
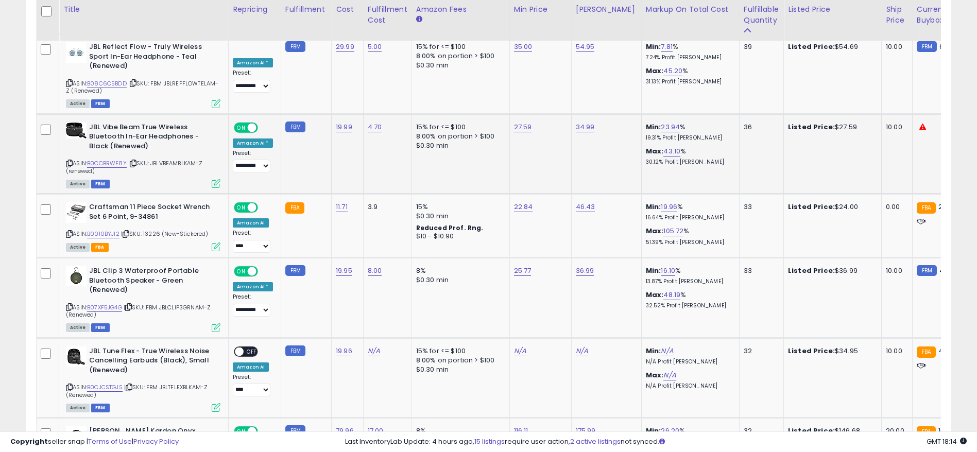
click at [111, 139] on div "ASIN: B0CCBRWF8Y | SKU: JBLVBEAMBLKAM-Z (renewed) Active FBM" at bounding box center [143, 155] width 155 height 65
click at [109, 159] on link "B0CCBRWF8Y" at bounding box center [107, 163] width 40 height 9
click at [509, 114] on td "27.59" at bounding box center [540, 154] width 62 height 80
click at [514, 122] on link "27.59" at bounding box center [523, 127] width 18 height 10
drag, startPoint x: 476, startPoint y: 84, endPoint x: 310, endPoint y: 84, distance: 166.4
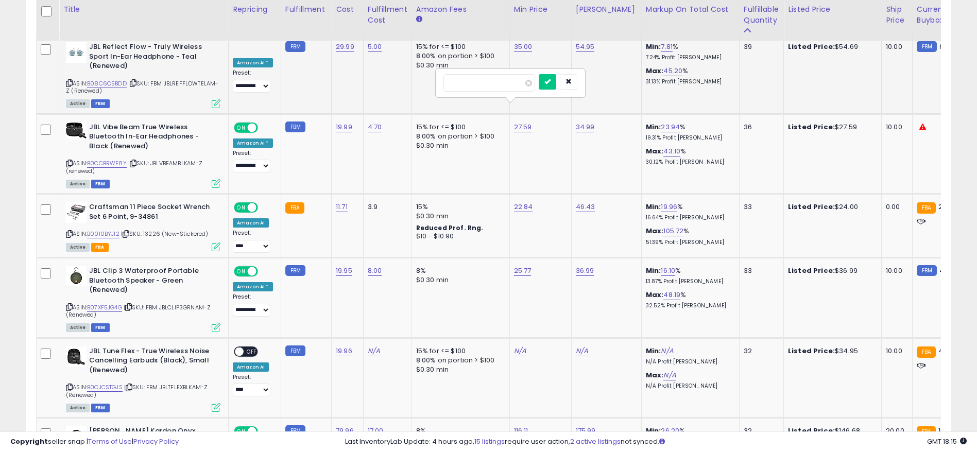
click at [327, 84] on tbody "**********" at bounding box center [834, 69] width 1594 height 2036
type input "*****"
click at [577, 77] on button "button" at bounding box center [569, 81] width 18 height 15
click at [515, 122] on link "27.59" at bounding box center [523, 127] width 18 height 10
drag, startPoint x: 499, startPoint y: 84, endPoint x: 286, endPoint y: 84, distance: 213.2
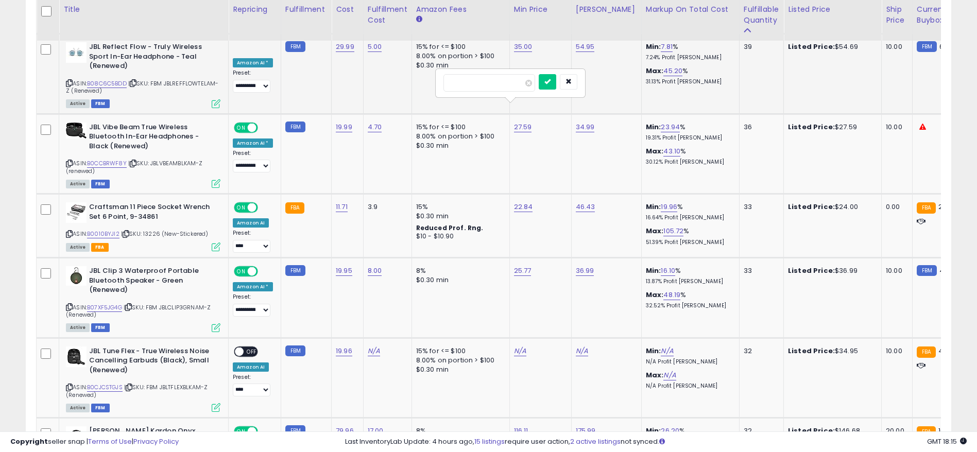
click at [286, 84] on tbody "**********" at bounding box center [834, 69] width 1594 height 2036
type input "*****"
click at [556, 85] on button "submit" at bounding box center [548, 81] width 18 height 15
drag, startPoint x: 678, startPoint y: 108, endPoint x: 632, endPoint y: 108, distance: 46.4
click at [641, 114] on td "Min: 14.47 % 12.64% Profit [PERSON_NAME]: 43.10 % 30.12% Profit [PERSON_NAME]" at bounding box center [690, 154] width 98 height 80
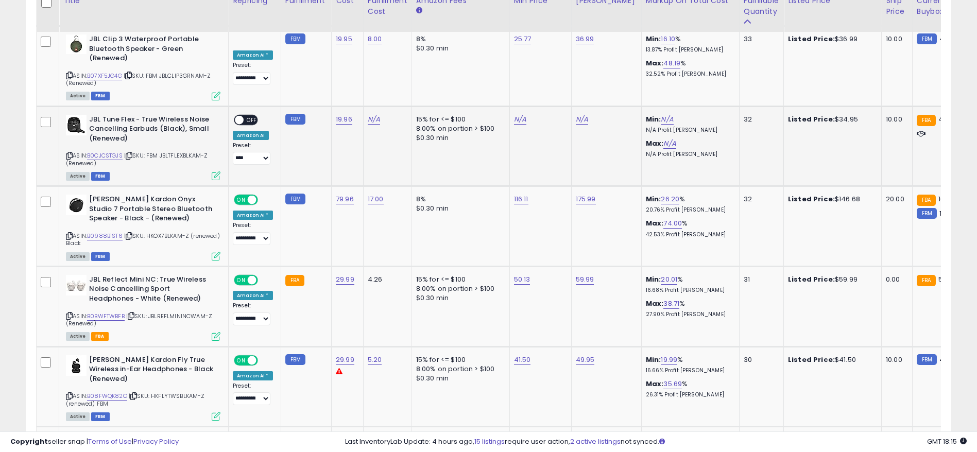
scroll to position [1644, 0]
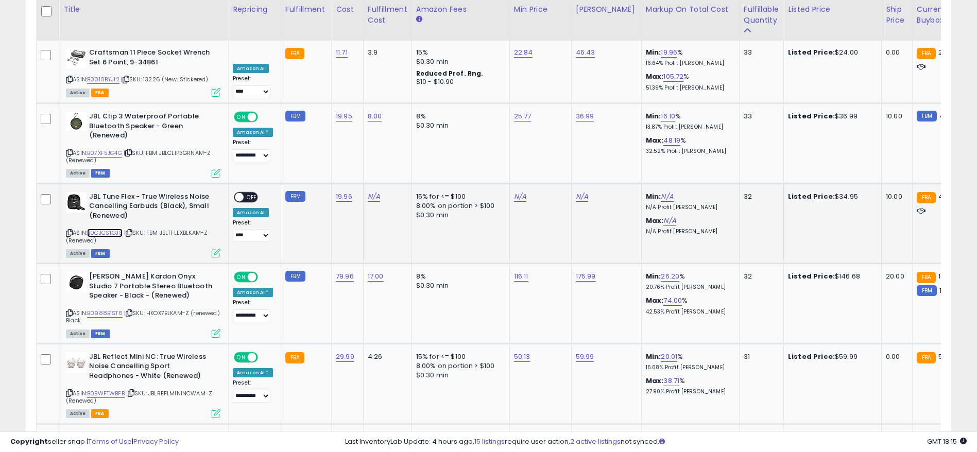
click at [106, 229] on link "B0CJCSTGJS" at bounding box center [105, 233] width 36 height 9
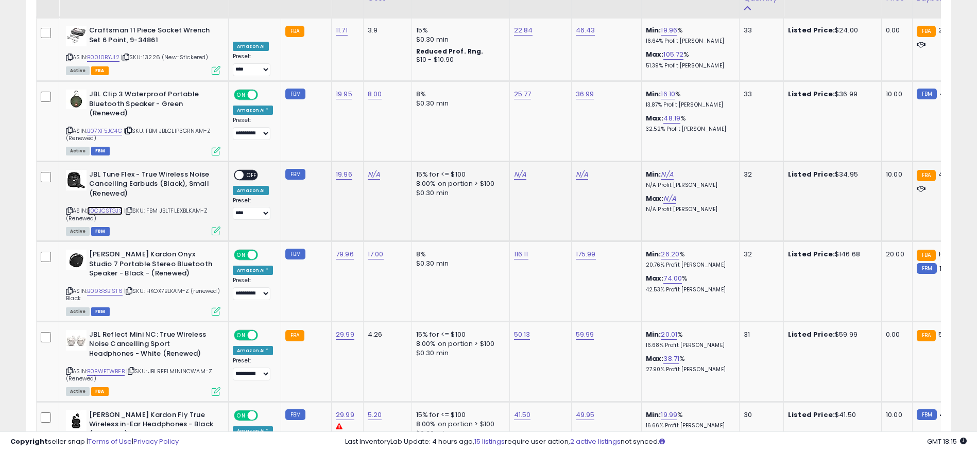
scroll to position [1721, 0]
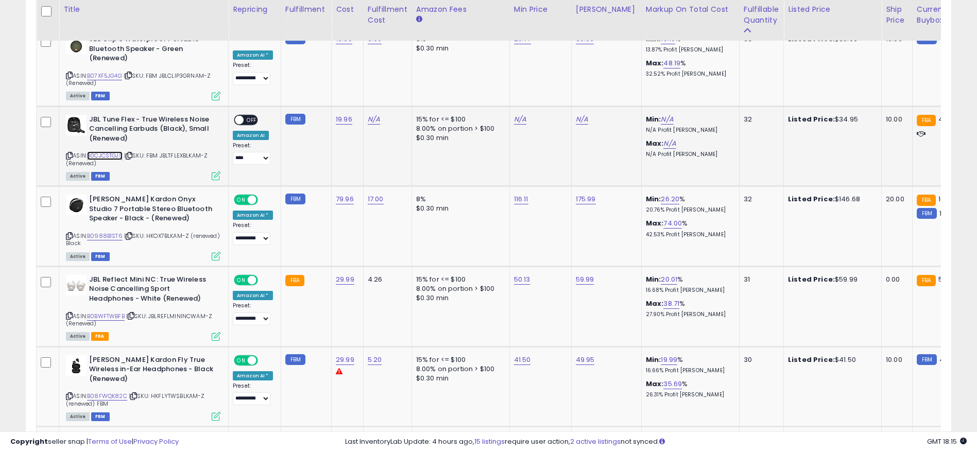
click at [106, 151] on link "B0CJCSTGJS" at bounding box center [105, 155] width 36 height 9
drag, startPoint x: 118, startPoint y: 180, endPoint x: 155, endPoint y: 182, distance: 36.1
click at [155, 195] on b "[PERSON_NAME] Kardon Onyx Studio 7 Portable Stereo Bluetooth Speaker - Black - …" at bounding box center [151, 210] width 125 height 31
drag, startPoint x: 746, startPoint y: 180, endPoint x: 726, endPoint y: 185, distance: 21.4
click at [739, 186] on td "32" at bounding box center [761, 226] width 44 height 80
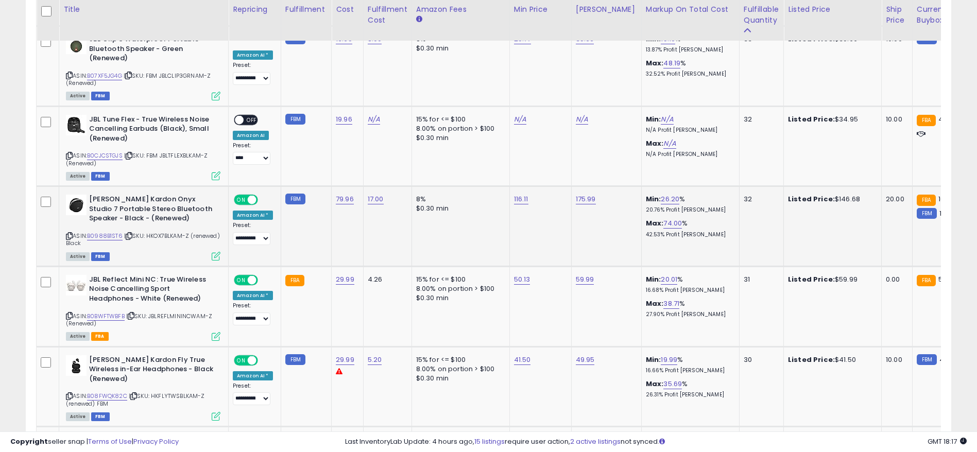
click at [784, 199] on td "Listed Price: $146.68" at bounding box center [833, 226] width 98 height 80
drag, startPoint x: 763, startPoint y: 179, endPoint x: 724, endPoint y: 179, distance: 38.6
click at [739, 186] on td "32" at bounding box center [761, 226] width 44 height 80
click at [114, 232] on link "B0988B1ST6" at bounding box center [105, 236] width 36 height 9
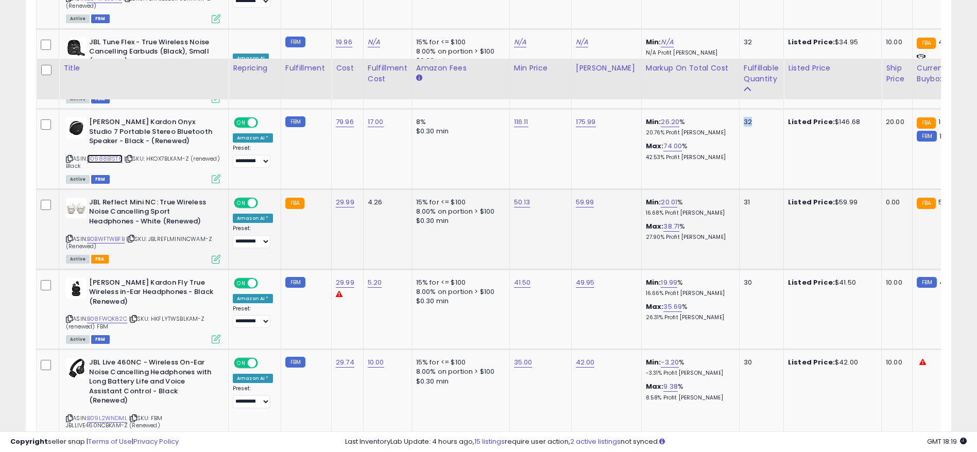
scroll to position [1876, 0]
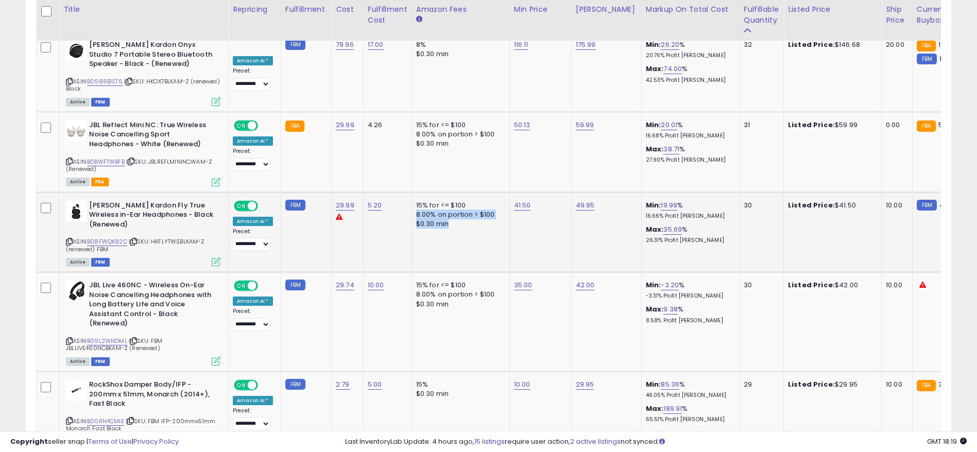
drag, startPoint x: 413, startPoint y: 194, endPoint x: 477, endPoint y: 225, distance: 71.9
click at [477, 225] on td "15% for <= $100 8.00% on portion > $100 $0.30 min" at bounding box center [461, 232] width 98 height 80
drag, startPoint x: 112, startPoint y: 192, endPoint x: 194, endPoint y: 203, distance: 82.7
click at [194, 203] on b "[PERSON_NAME] Kardon Fly True Wireless in-Ear Headphones - Black (Renewed)" at bounding box center [151, 216] width 125 height 31
drag, startPoint x: 133, startPoint y: 185, endPoint x: 169, endPoint y: 185, distance: 36.1
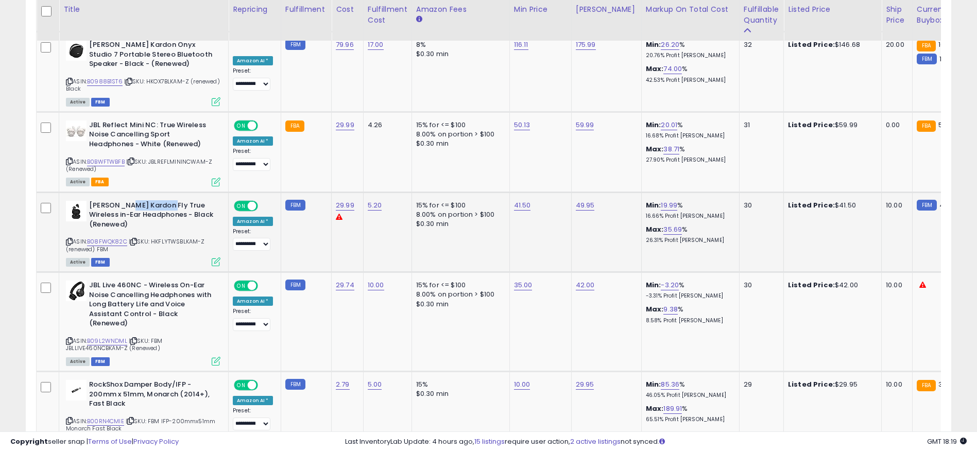
click at [169, 201] on b "[PERSON_NAME] Kardon Fly True Wireless in-Ear Headphones - Black (Renewed)" at bounding box center [151, 216] width 125 height 31
click at [112, 237] on link "B08FWQK82C" at bounding box center [107, 241] width 40 height 9
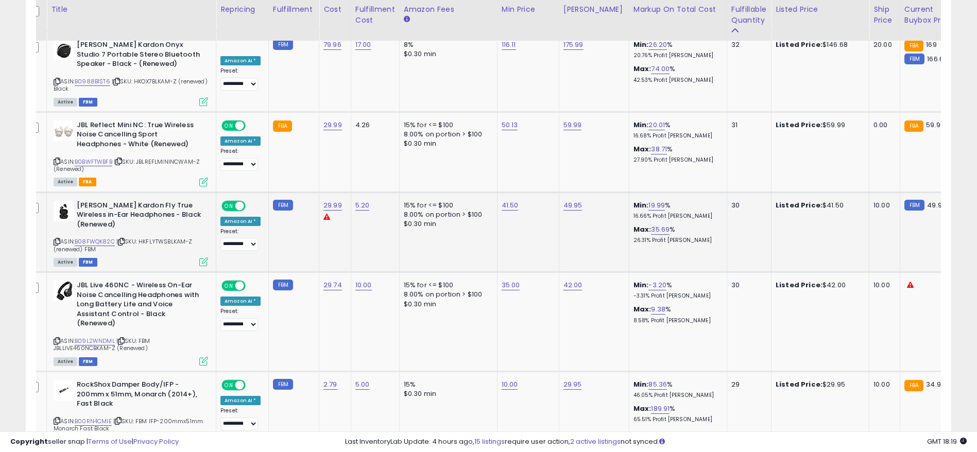
drag, startPoint x: 593, startPoint y: 212, endPoint x: 628, endPoint y: 212, distance: 35.5
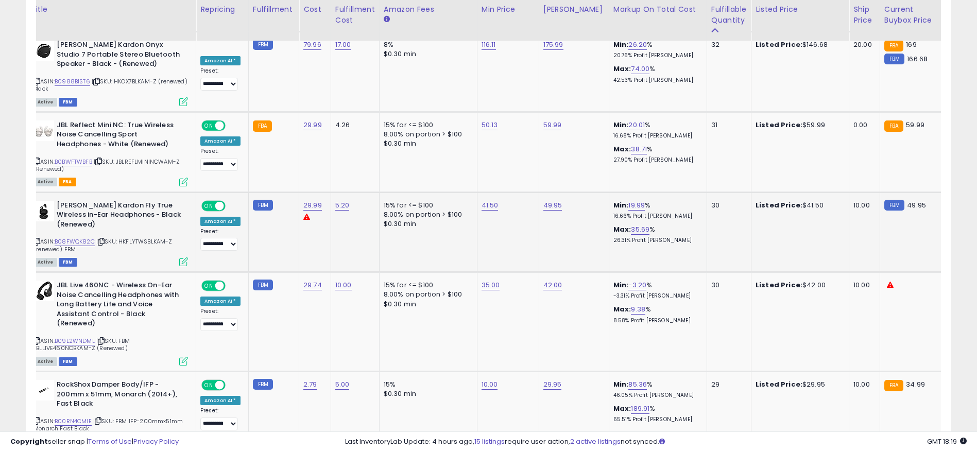
scroll to position [0, 0]
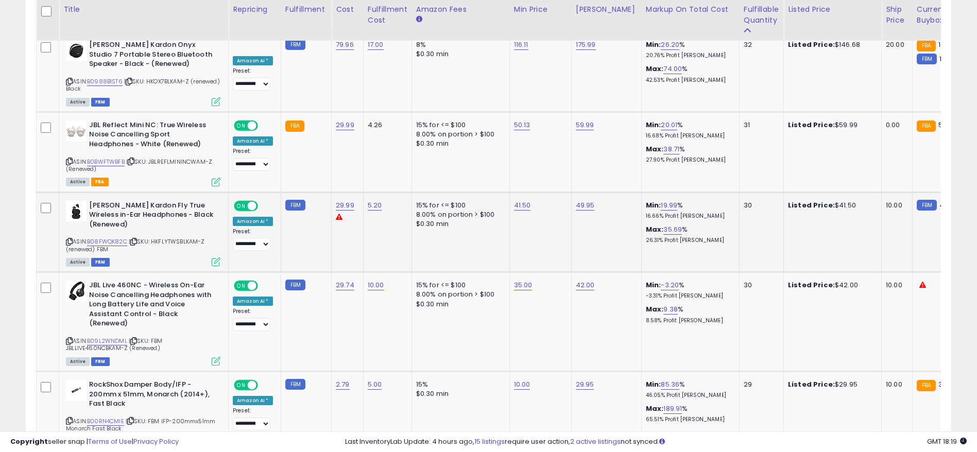
drag, startPoint x: 555, startPoint y: 229, endPoint x: 416, endPoint y: 242, distance: 139.7
drag, startPoint x: 597, startPoint y: 186, endPoint x: 562, endPoint y: 193, distance: 36.1
click at [562, 193] on tr "**********" at bounding box center [834, 232] width 1594 height 80
click at [597, 201] on div "49.95" at bounding box center [605, 205] width 58 height 9
drag, startPoint x: 699, startPoint y: 216, endPoint x: 741, endPoint y: 217, distance: 41.7
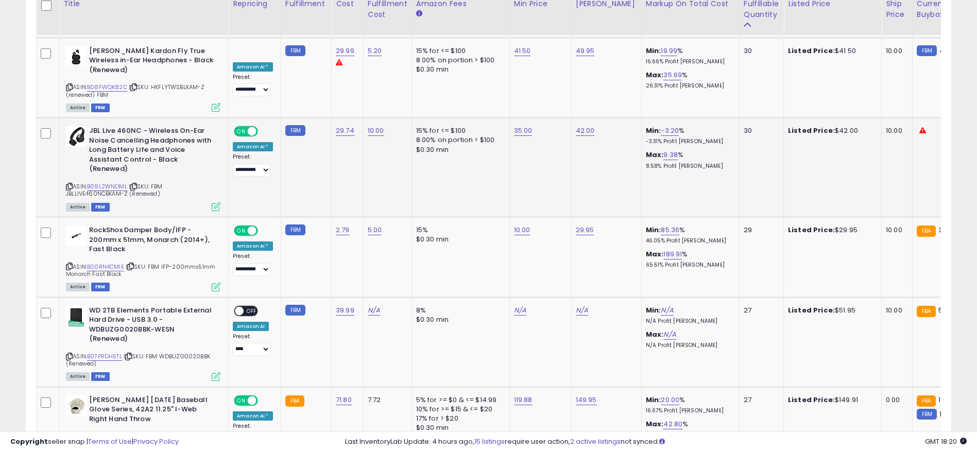
scroll to position [1876, 0]
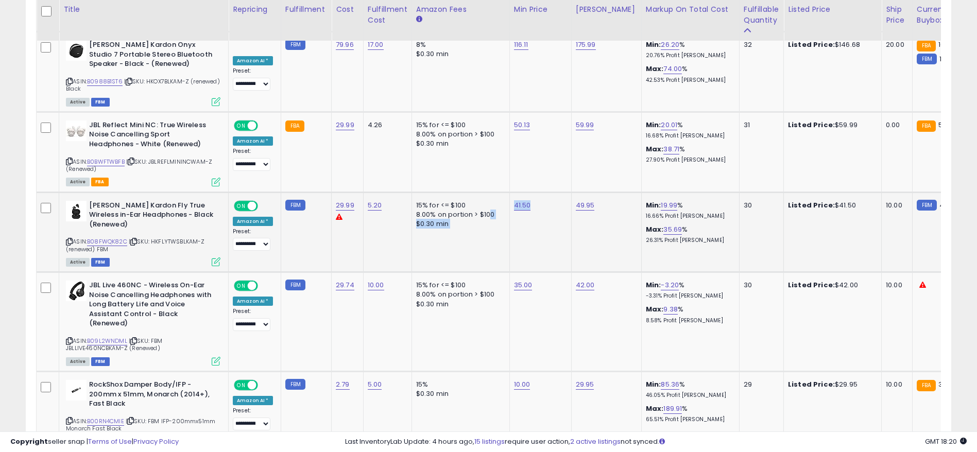
drag, startPoint x: 538, startPoint y: 189, endPoint x: 486, endPoint y: 193, distance: 52.1
click at [486, 193] on tr "**********" at bounding box center [834, 232] width 1594 height 80
click at [376, 224] on td "5.20" at bounding box center [387, 232] width 48 height 80
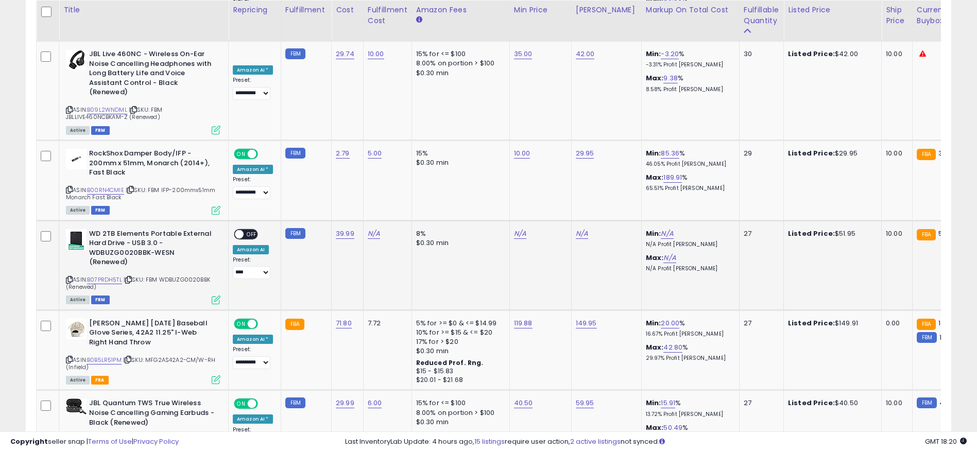
scroll to position [2108, 0]
click at [70, 277] on icon at bounding box center [69, 280] width 7 height 6
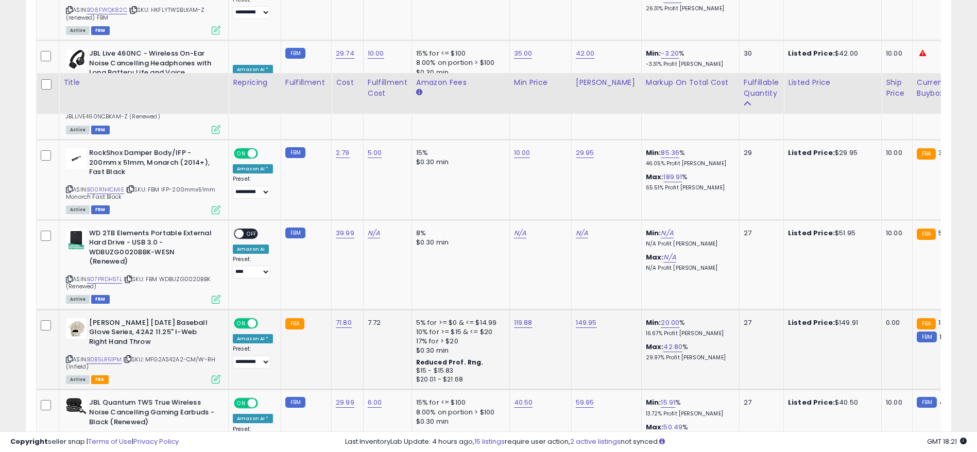
scroll to position [2185, 0]
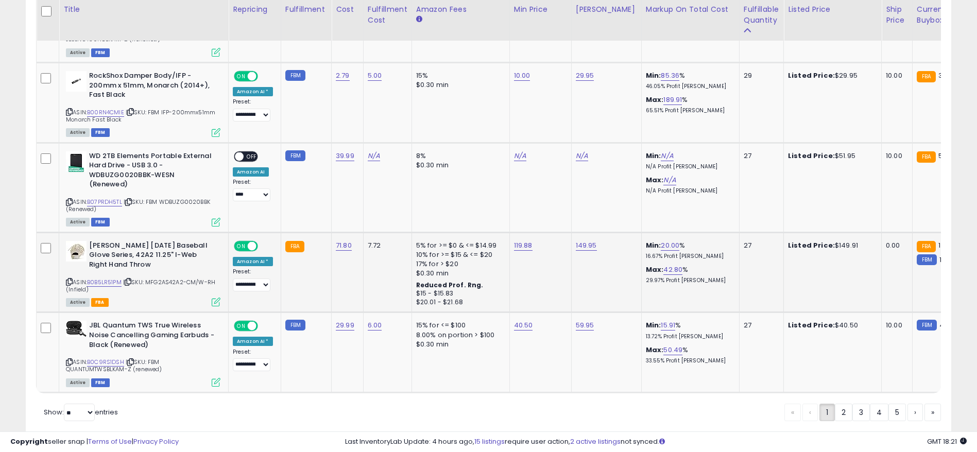
drag, startPoint x: 753, startPoint y: 216, endPoint x: 716, endPoint y: 220, distance: 36.8
click at [716, 232] on tr "**********" at bounding box center [834, 272] width 1594 height 80
click at [582, 247] on td "149.95" at bounding box center [606, 272] width 70 height 80
click at [104, 278] on link "B0B5LR51PM" at bounding box center [104, 282] width 35 height 9
